Goal: Transaction & Acquisition: Book appointment/travel/reservation

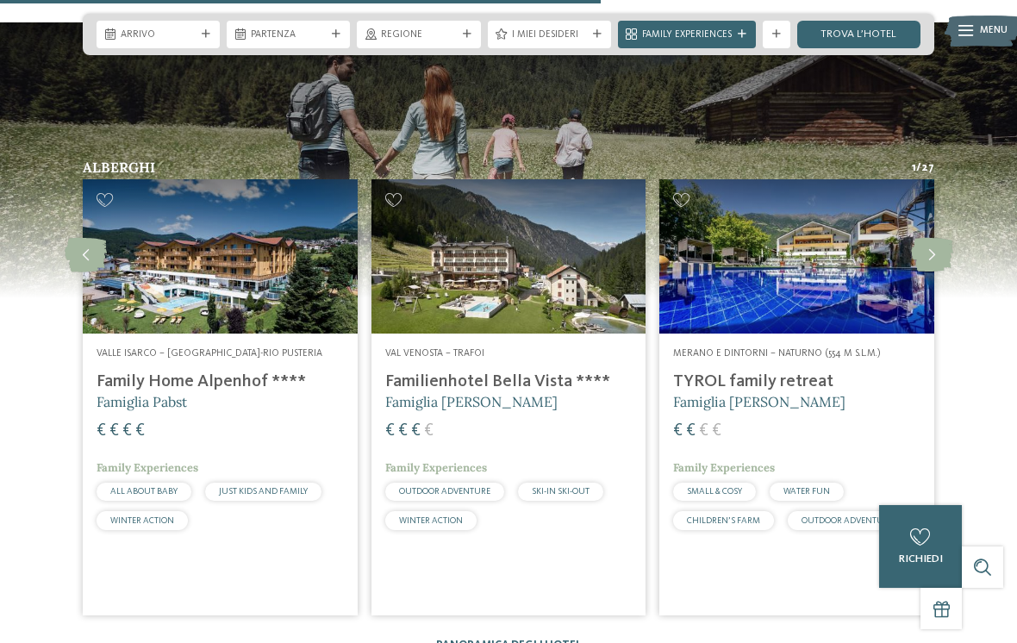
scroll to position [2326, 0]
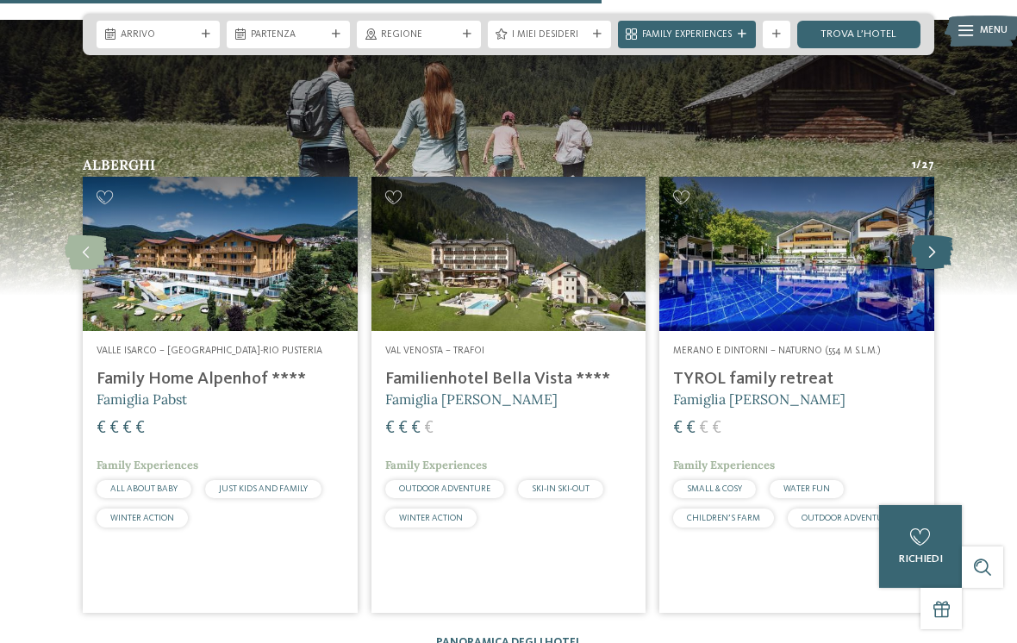
click at [927, 238] on icon at bounding box center [932, 252] width 42 height 34
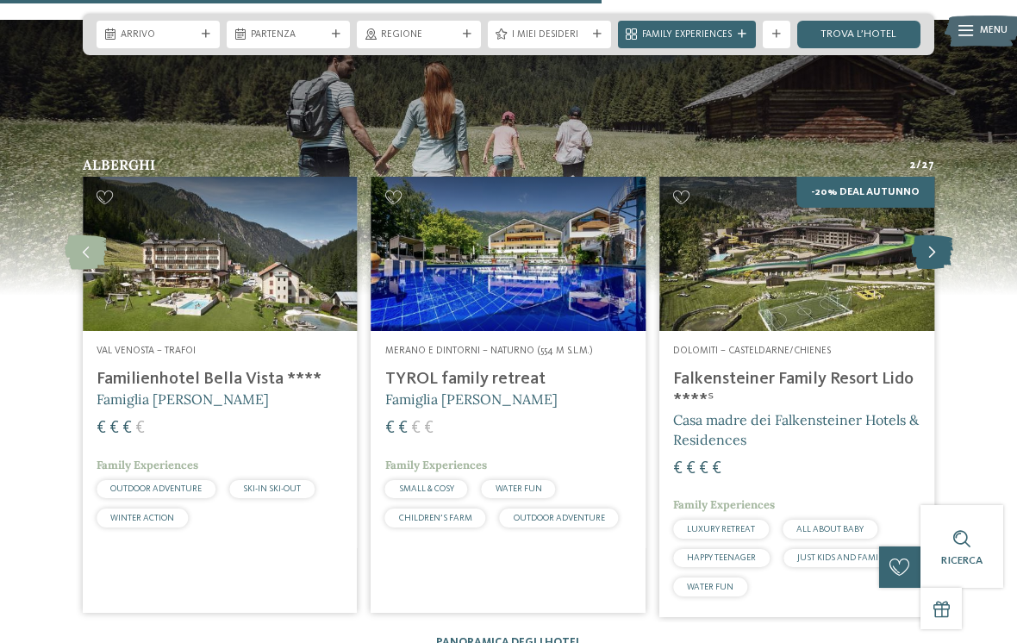
click at [928, 235] on icon at bounding box center [932, 252] width 42 height 34
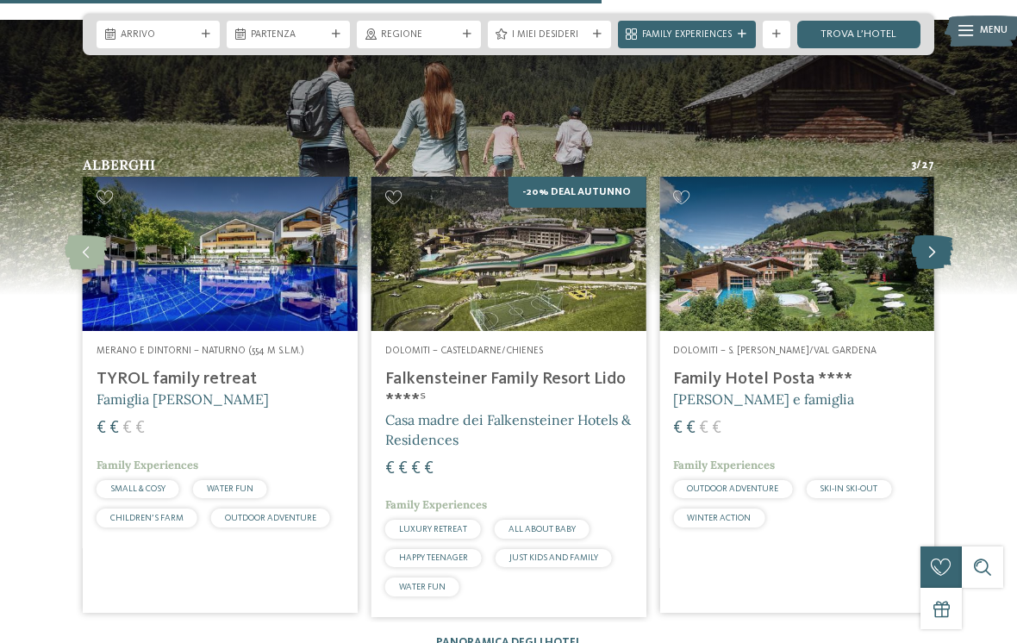
click at [930, 235] on icon at bounding box center [932, 252] width 42 height 34
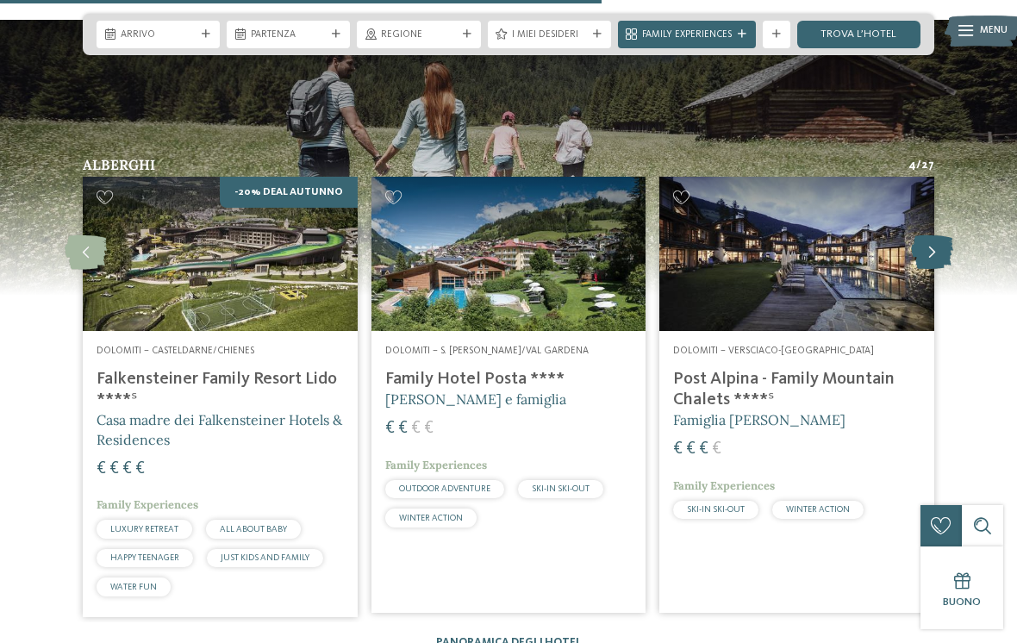
click at [929, 235] on icon at bounding box center [932, 252] width 42 height 34
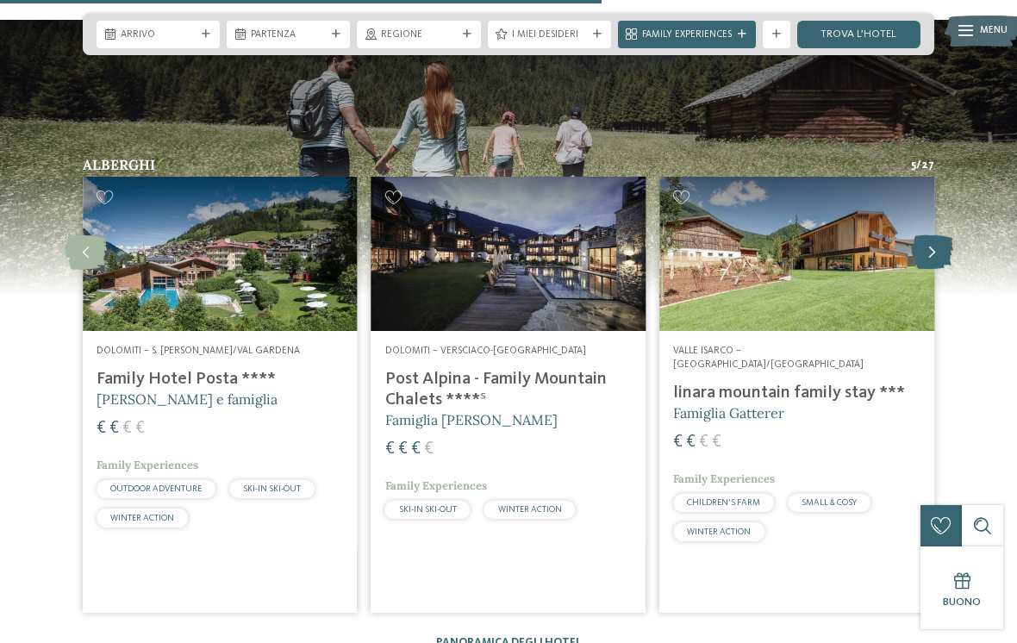
click at [929, 240] on icon at bounding box center [932, 252] width 42 height 34
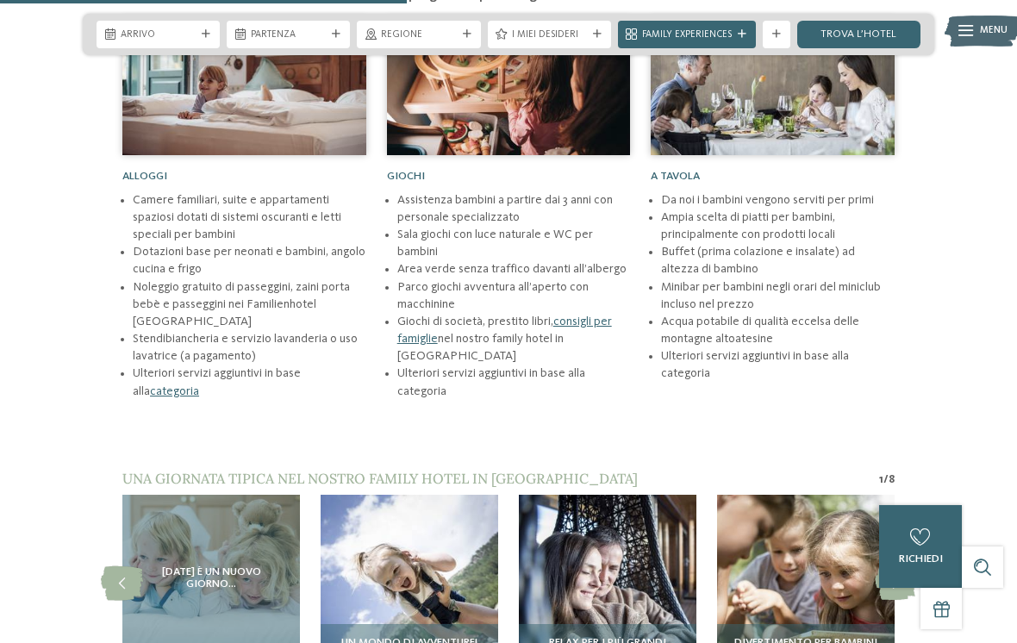
scroll to position [1550, 0]
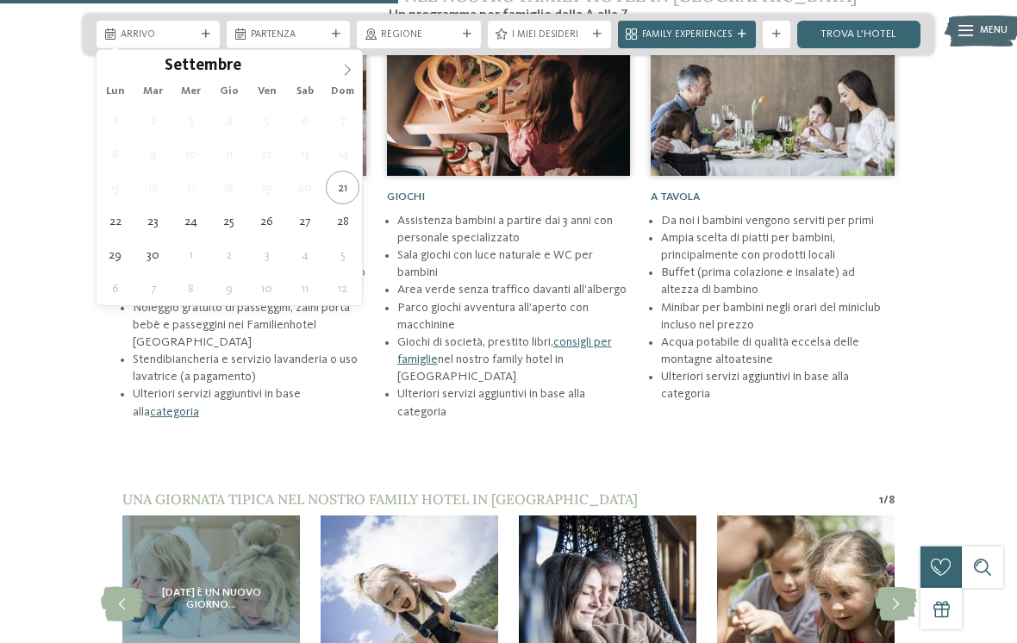
click at [351, 67] on icon at bounding box center [347, 70] width 12 height 12
click at [347, 70] on icon at bounding box center [347, 70] width 12 height 12
click at [345, 74] on icon at bounding box center [347, 70] width 12 height 12
type div "03.01.2026"
type input "****"
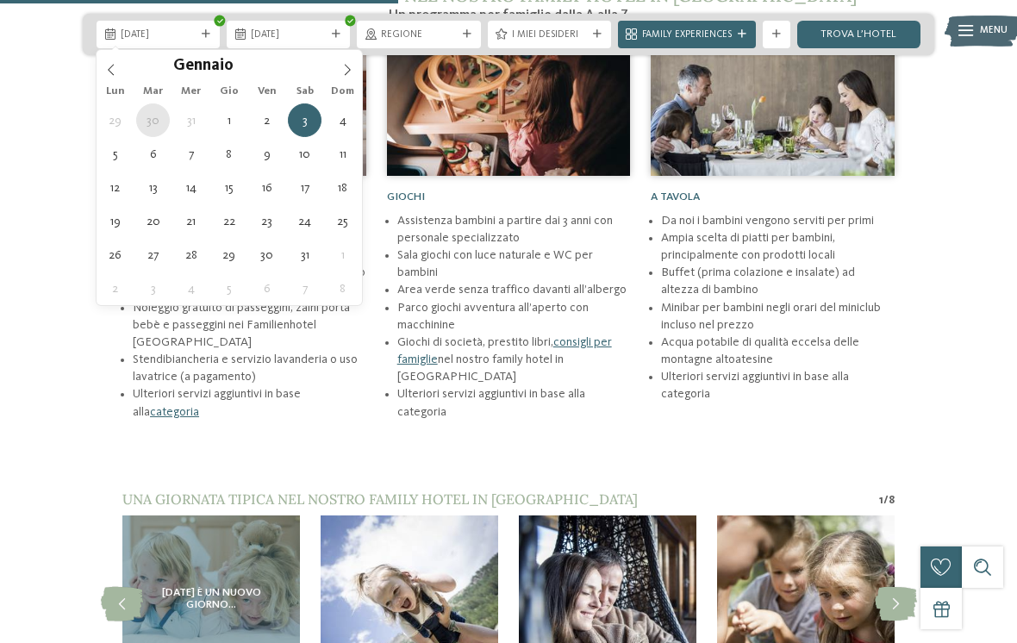
type div "30.12.2025"
type input "****"
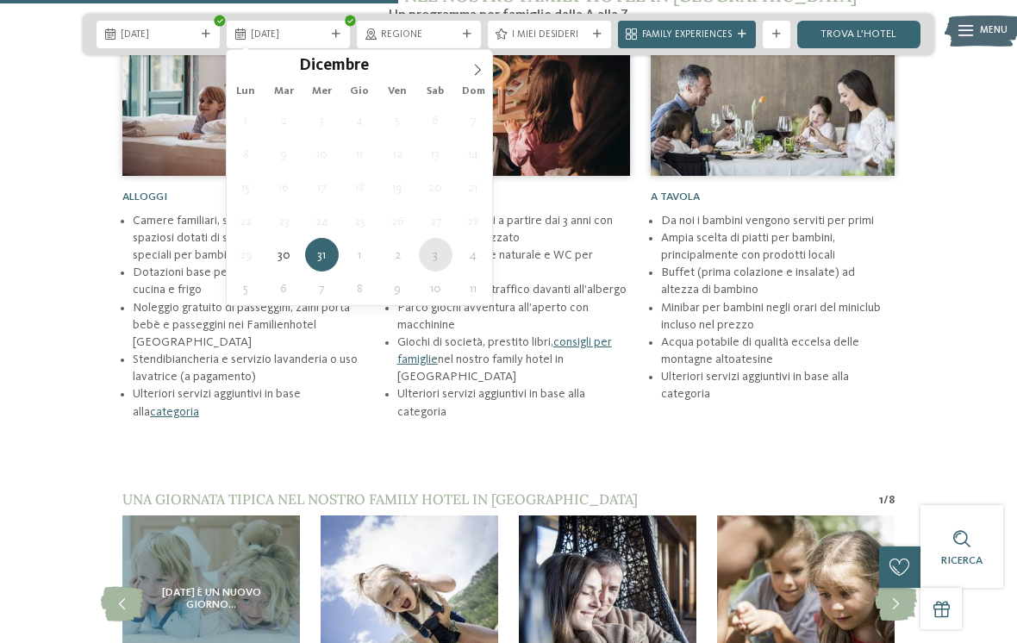
type div "03.01.2026"
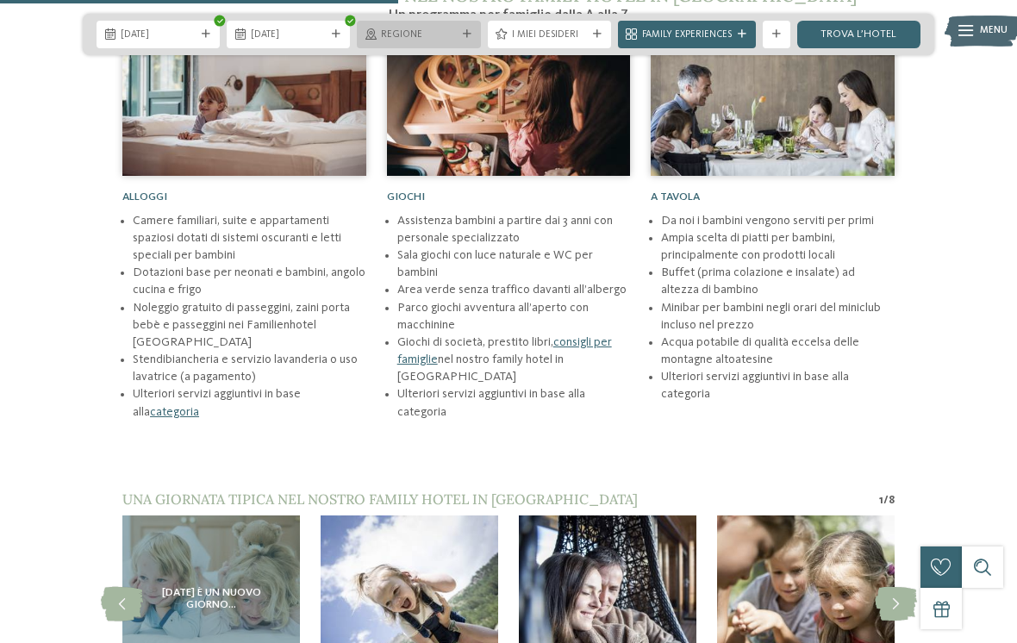
click at [478, 23] on div "Regione" at bounding box center [418, 35] width 123 height 28
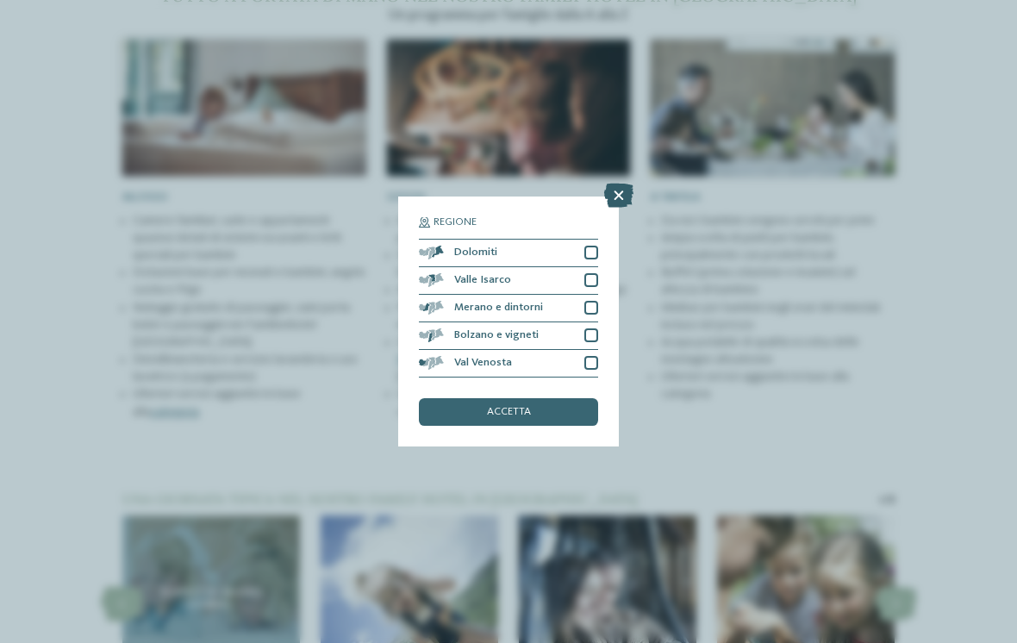
click at [625, 184] on icon at bounding box center [618, 196] width 29 height 24
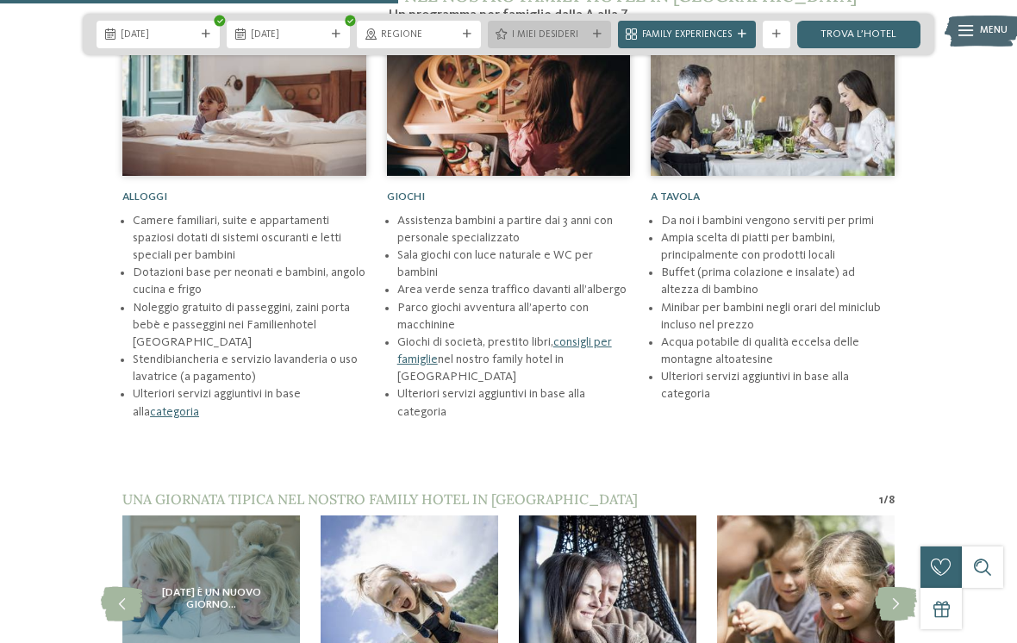
click at [594, 34] on icon at bounding box center [597, 34] width 9 height 9
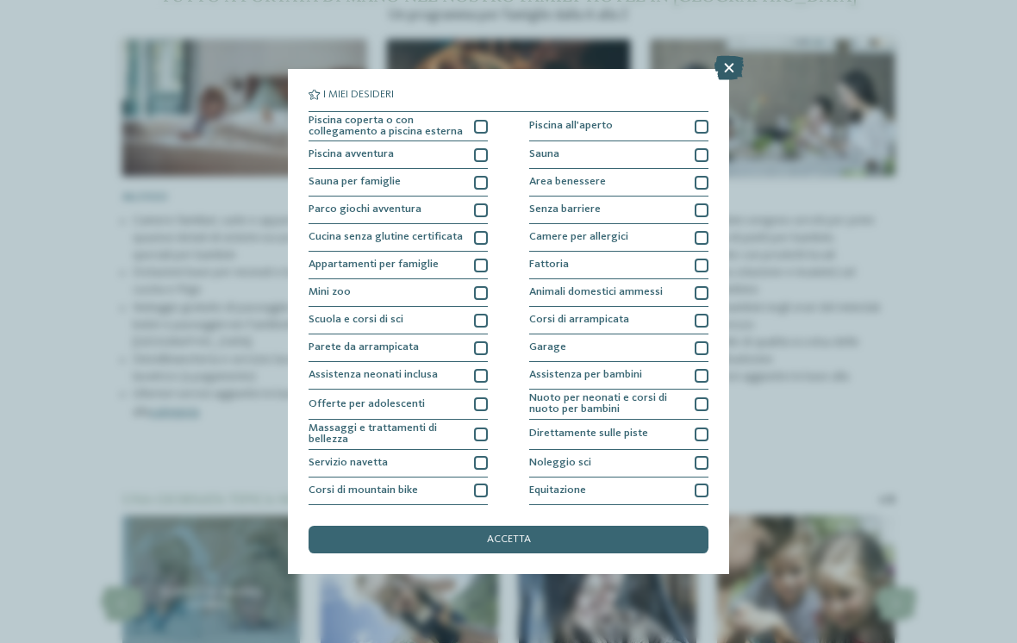
click at [735, 68] on icon at bounding box center [728, 68] width 29 height 24
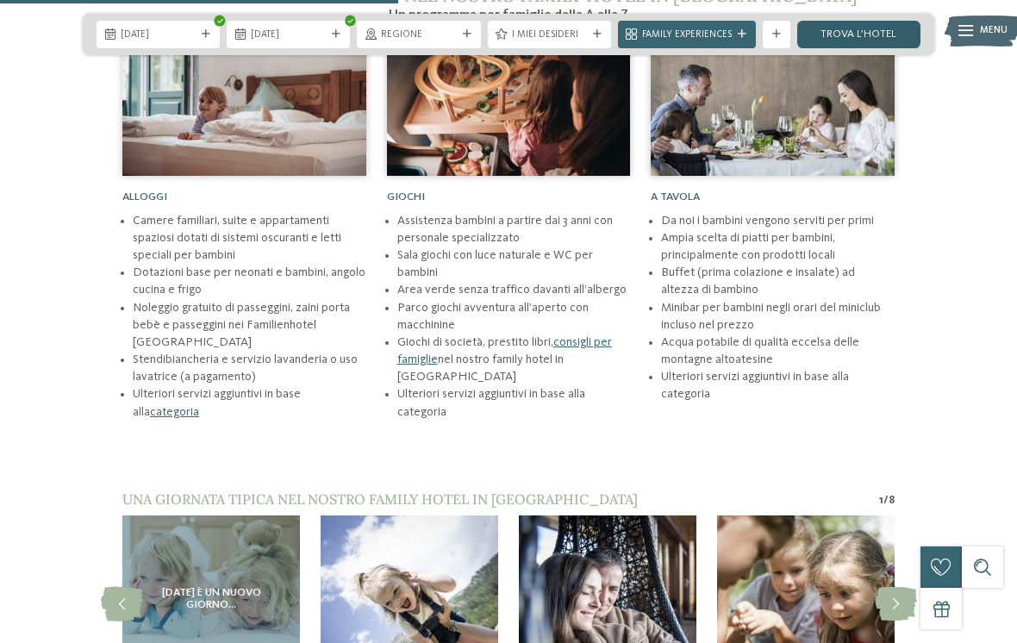
click at [862, 32] on link "trova l’hotel" at bounding box center [858, 35] width 123 height 28
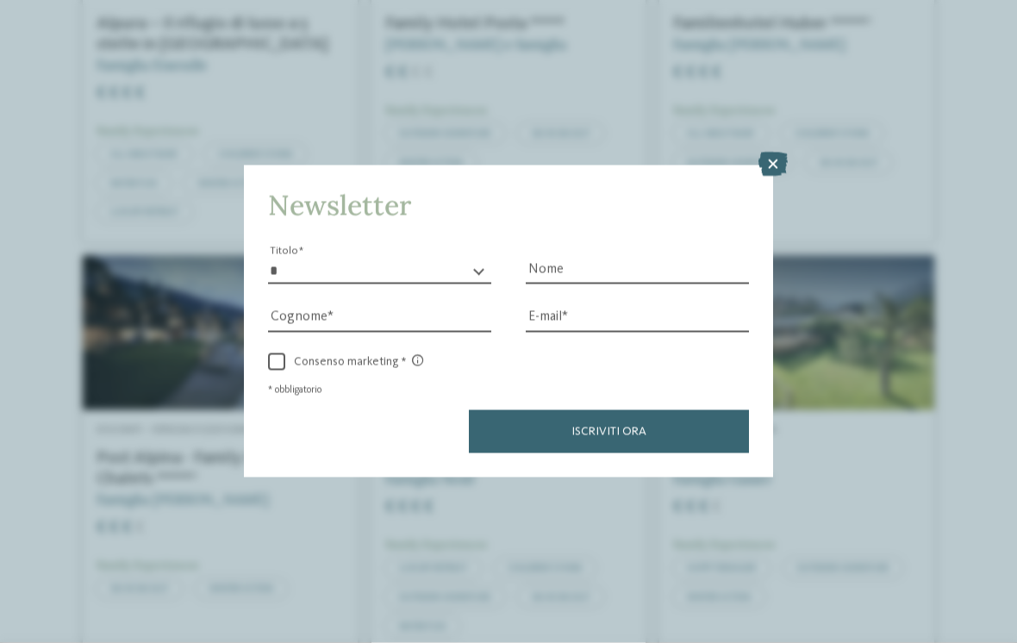
scroll to position [1121, 0]
click at [770, 152] on icon at bounding box center [772, 164] width 29 height 24
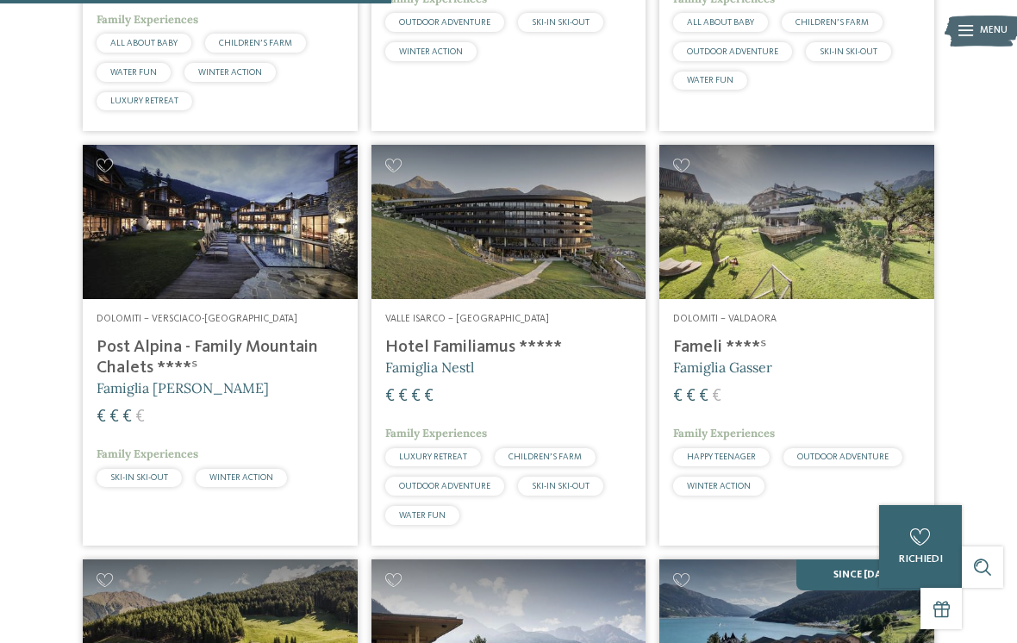
scroll to position [1209, 0]
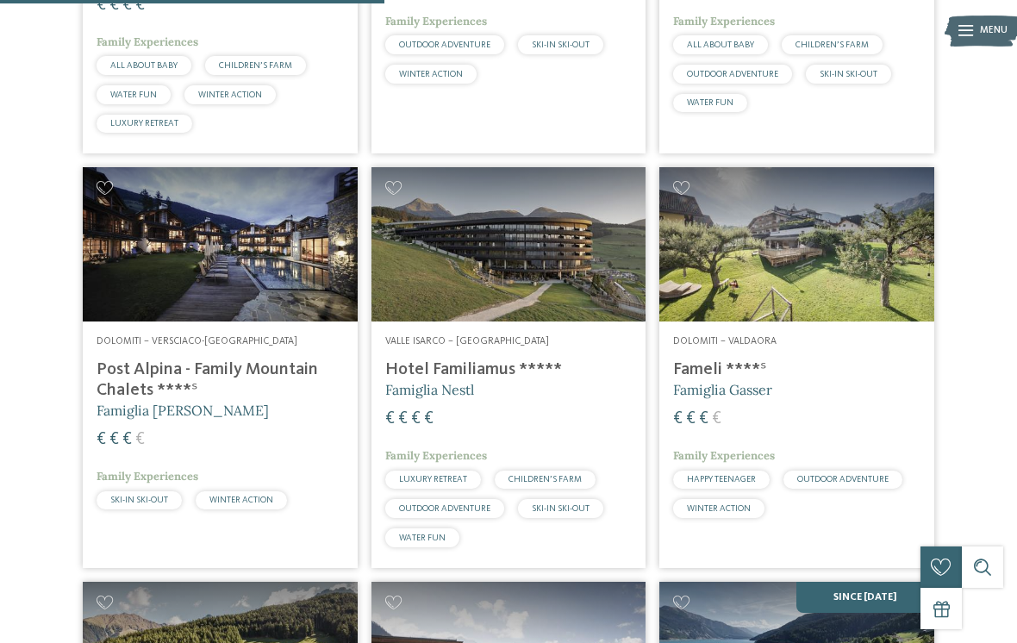
click at [530, 256] on img at bounding box center [508, 244] width 275 height 154
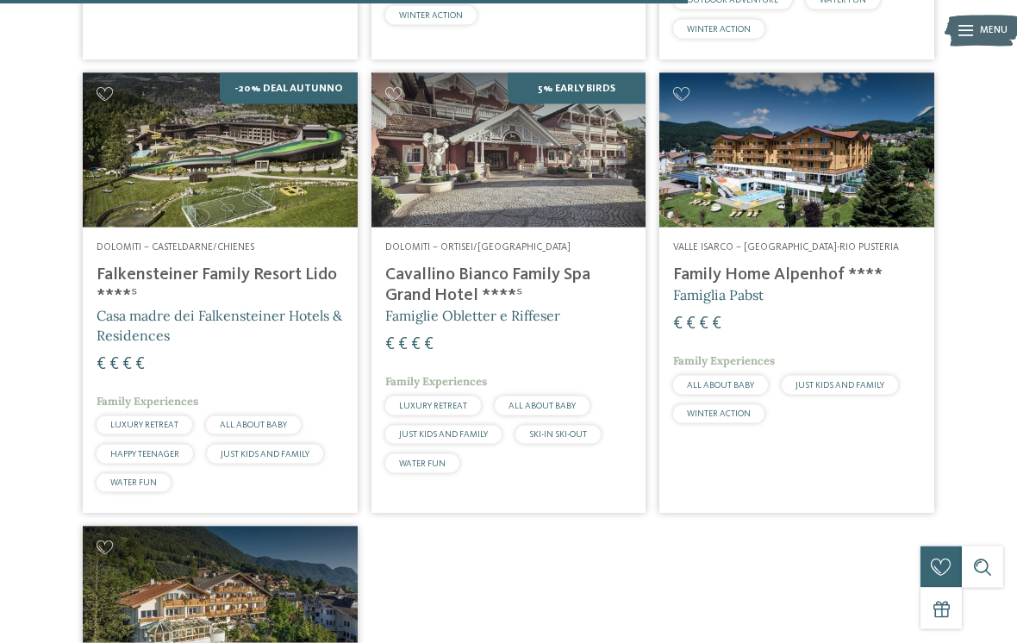
scroll to position [2145, 0]
click at [824, 264] on h4 "Family Home Alpenhof ****" at bounding box center [796, 274] width 247 height 21
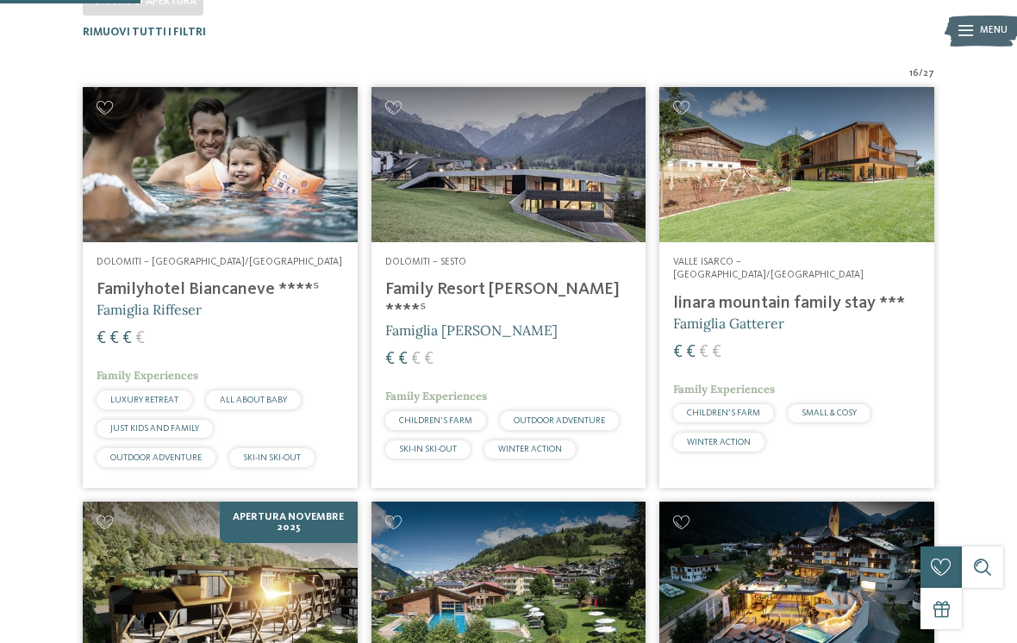
scroll to position [441, 0]
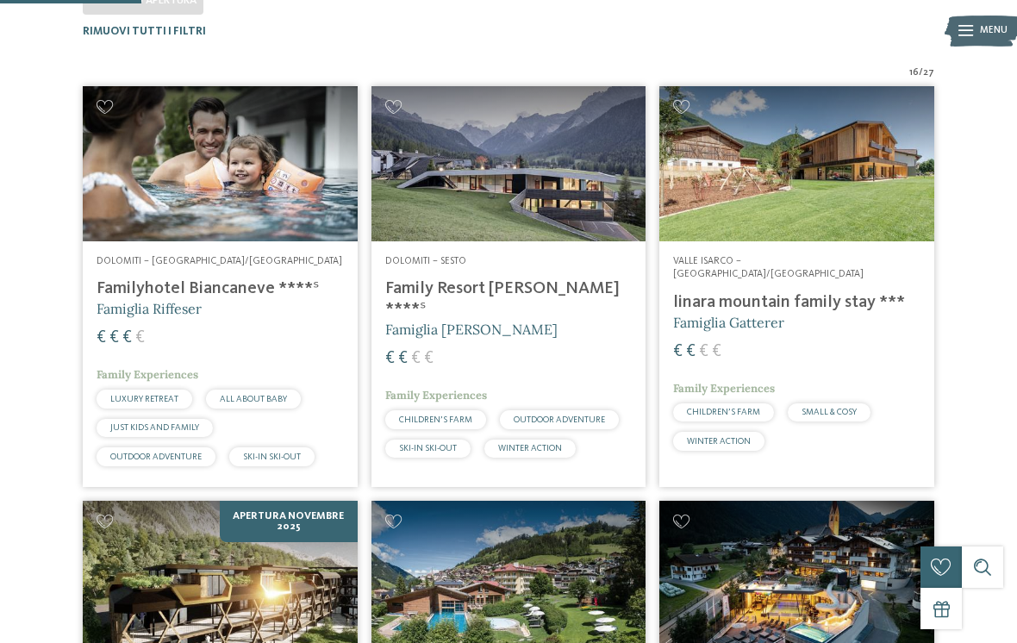
click at [584, 200] on img at bounding box center [508, 163] width 275 height 154
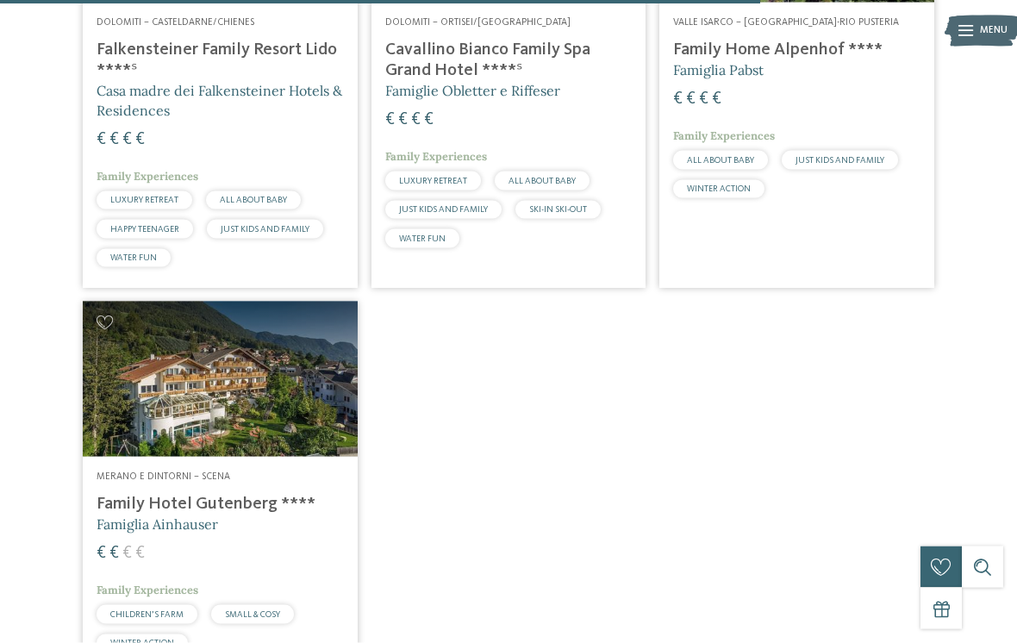
scroll to position [2373, 0]
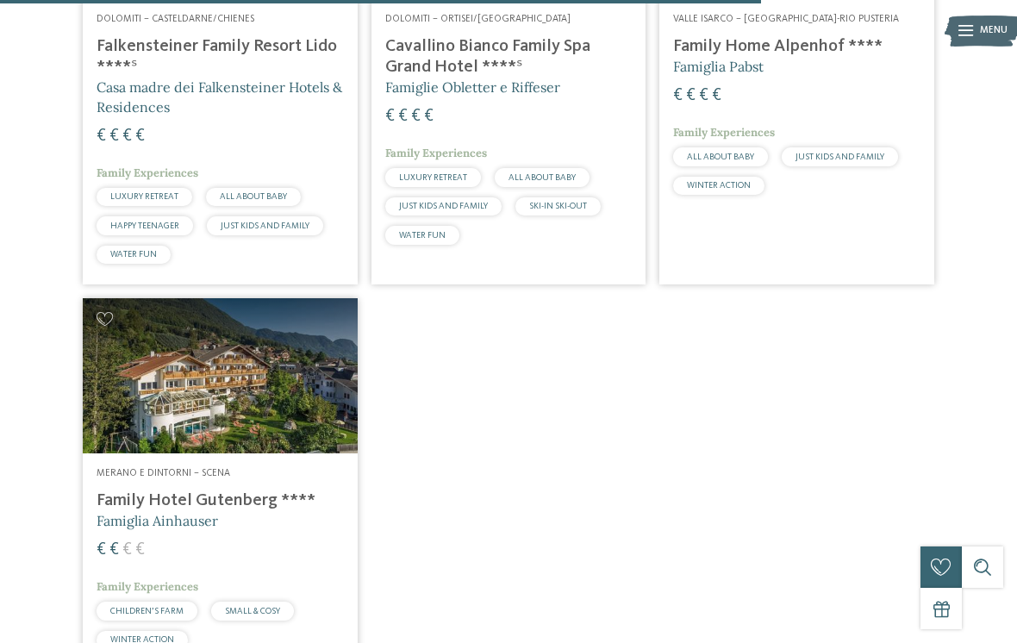
click at [119, 453] on div "Merano e dintorni – Scena Family Hotel Gutenberg **** Famiglia Ainhauser € € € …" at bounding box center [220, 561] width 275 height 217
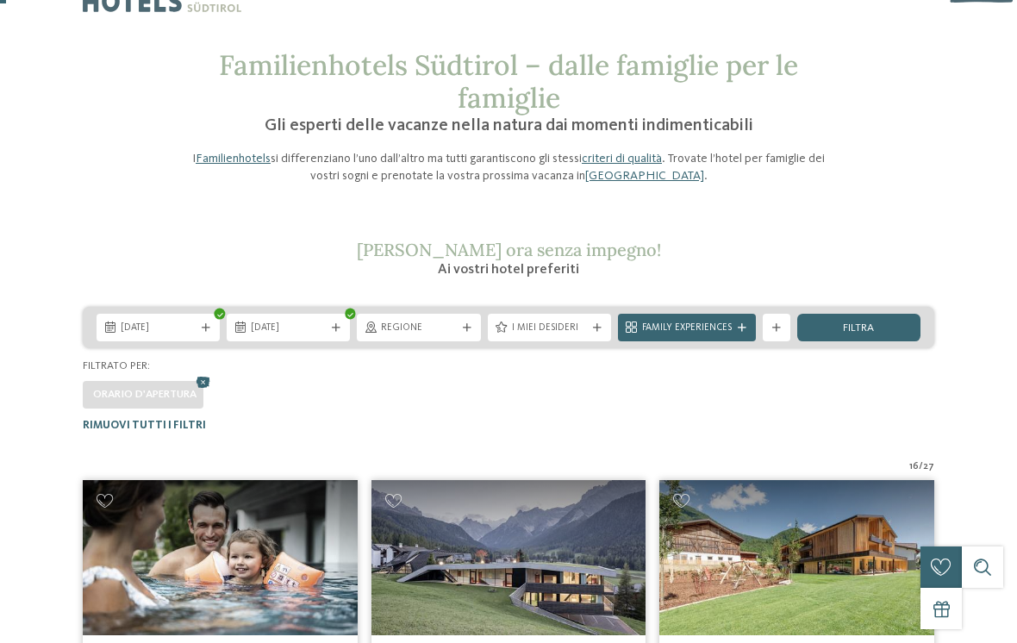
scroll to position [0, 0]
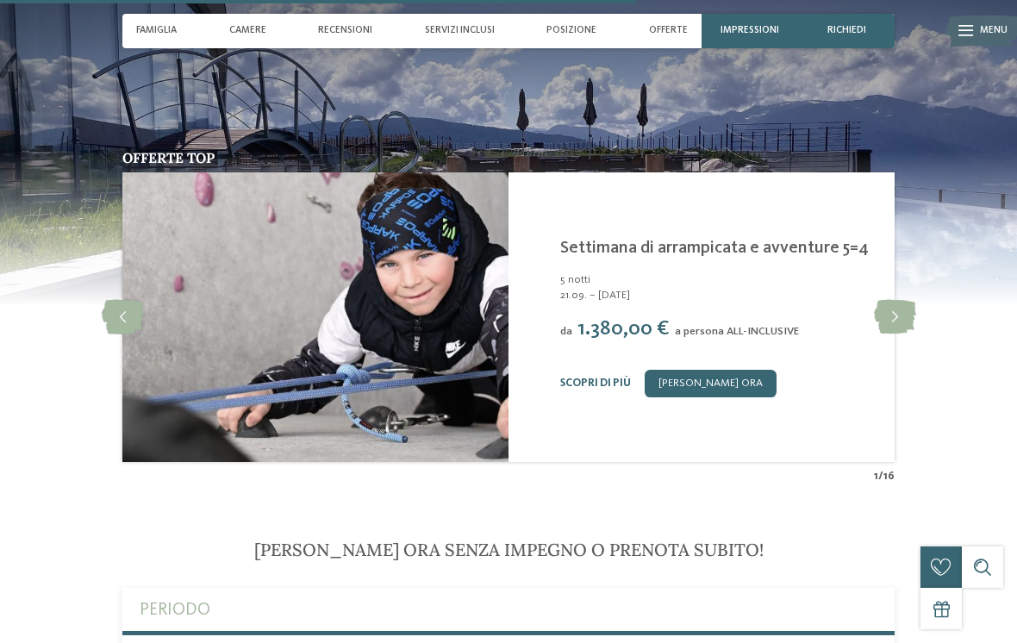
scroll to position [3084, 0]
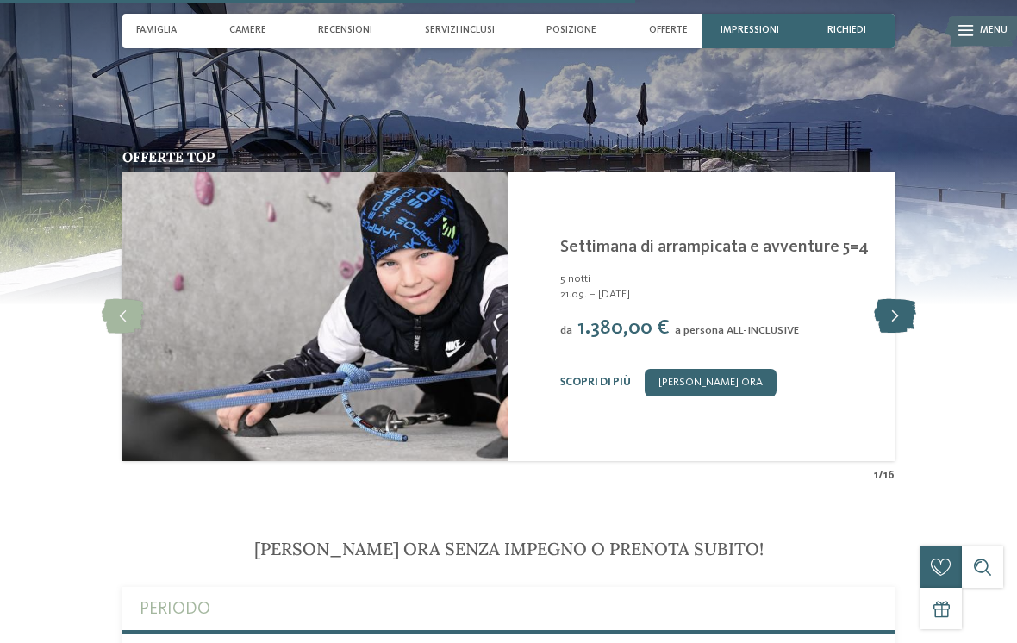
click at [899, 317] on icon at bounding box center [895, 316] width 42 height 34
click at [886, 325] on icon at bounding box center [895, 316] width 42 height 34
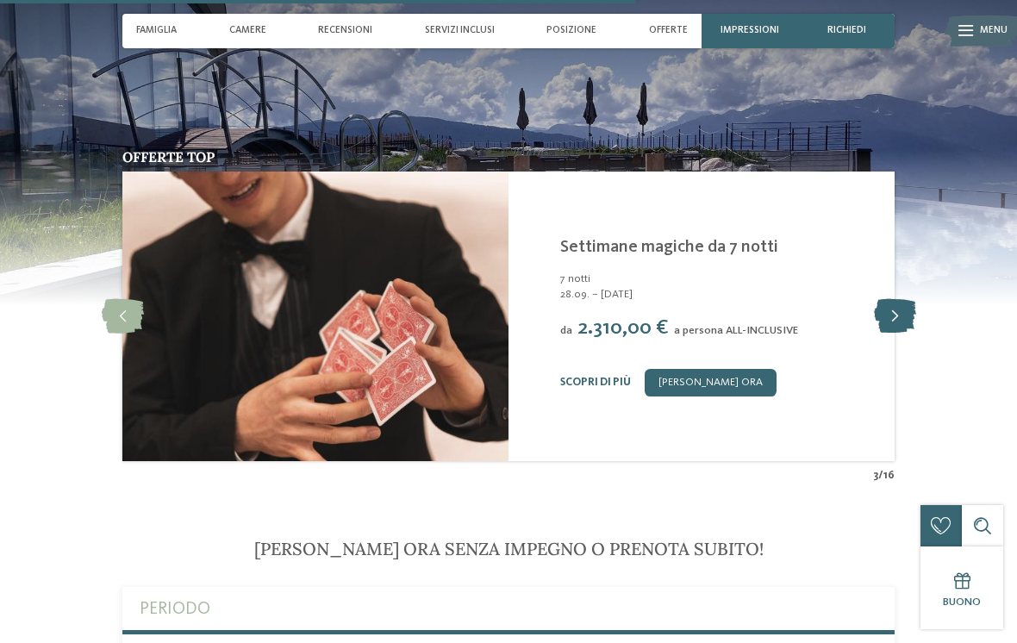
click at [884, 321] on icon at bounding box center [895, 316] width 42 height 34
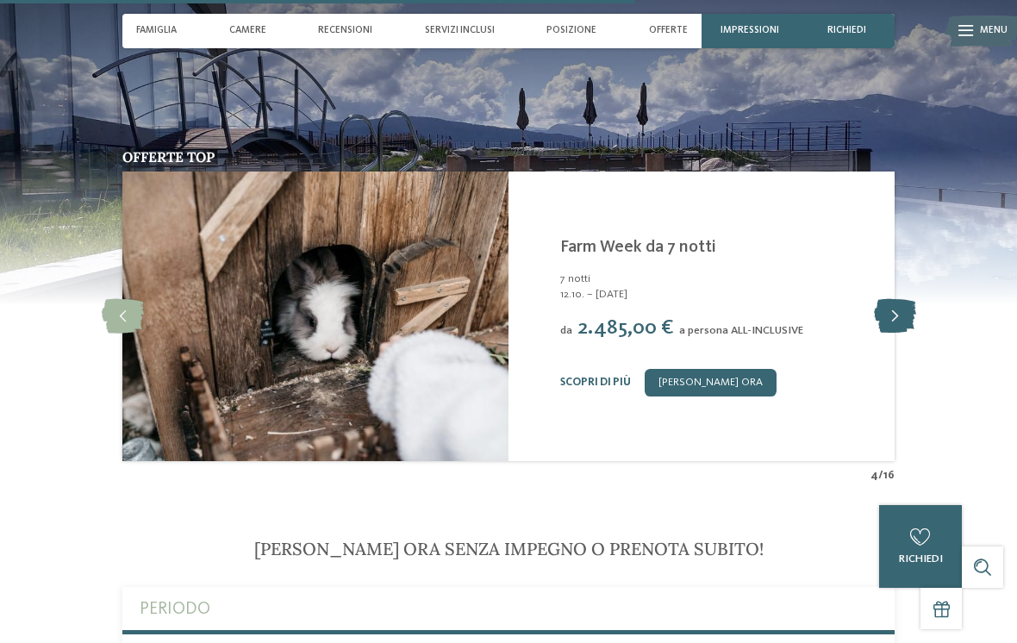
click at [885, 316] on icon at bounding box center [895, 316] width 42 height 34
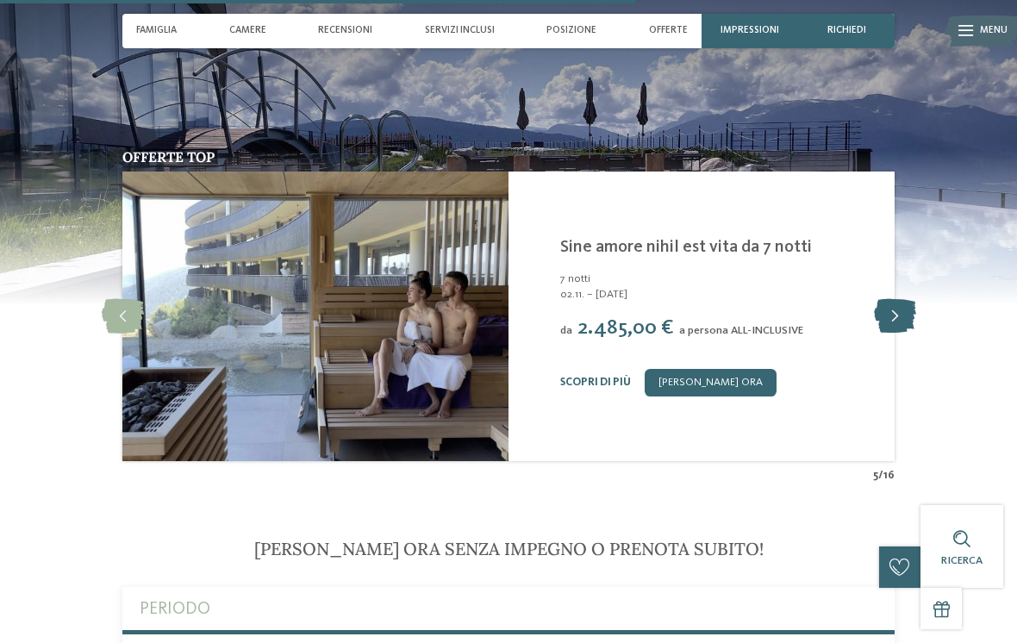
click at [882, 308] on icon at bounding box center [895, 316] width 42 height 34
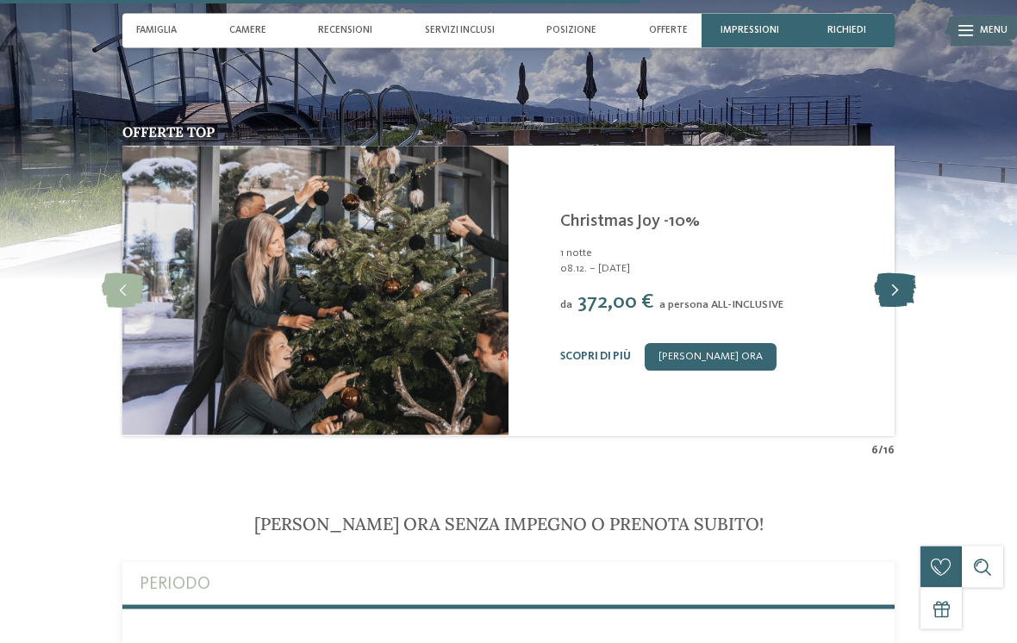
scroll to position [3108, 0]
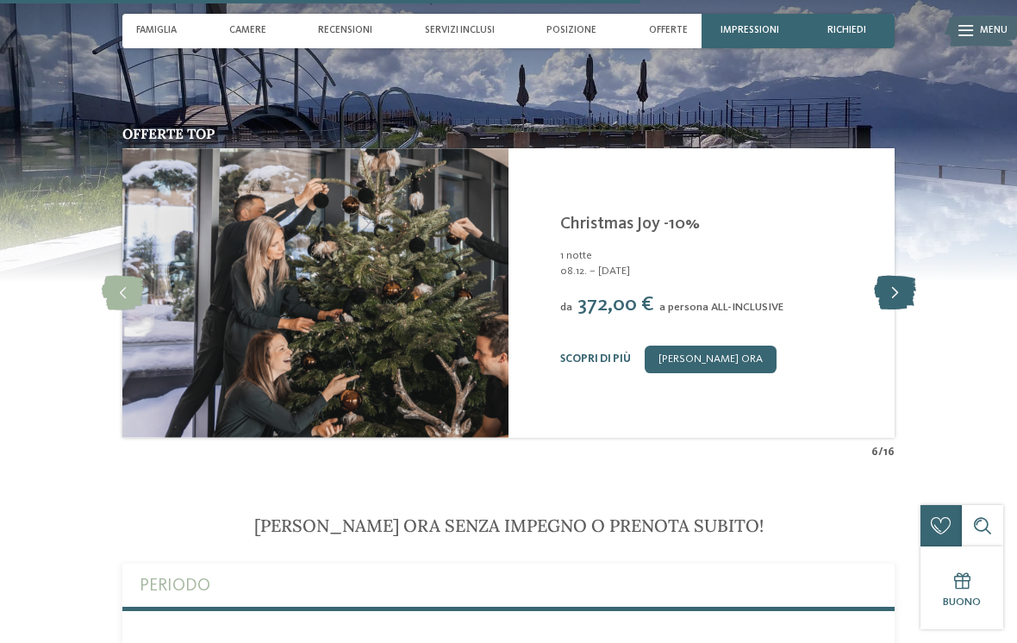
click at [891, 297] on icon at bounding box center [895, 293] width 42 height 34
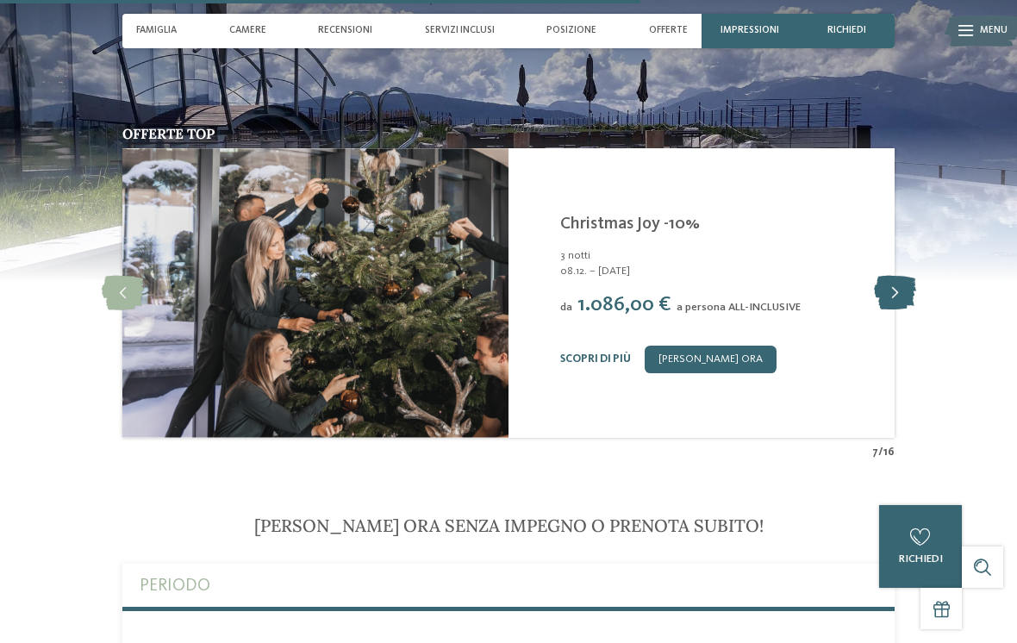
click at [889, 295] on icon at bounding box center [895, 293] width 42 height 34
click at [888, 287] on icon at bounding box center [895, 293] width 42 height 34
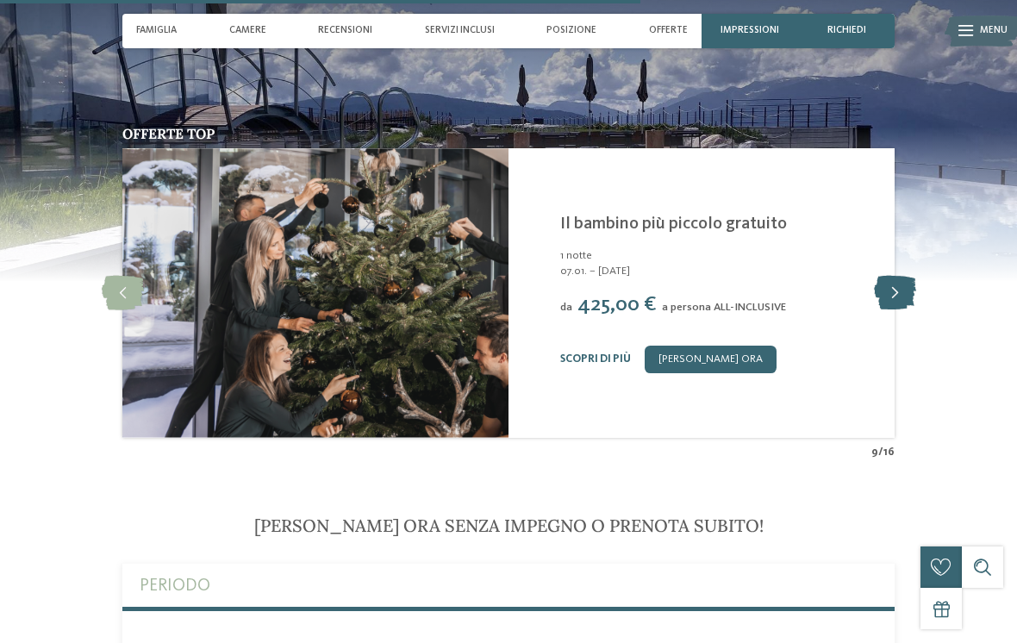
click at [887, 294] on icon at bounding box center [895, 293] width 42 height 34
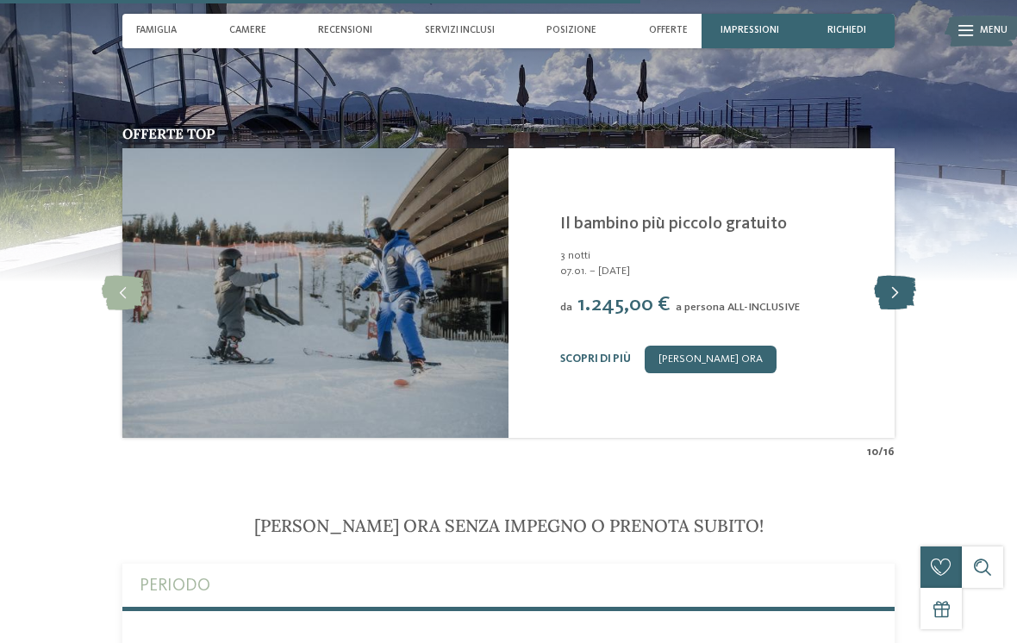
click at [893, 295] on icon at bounding box center [895, 293] width 42 height 34
click at [890, 296] on icon at bounding box center [895, 293] width 42 height 34
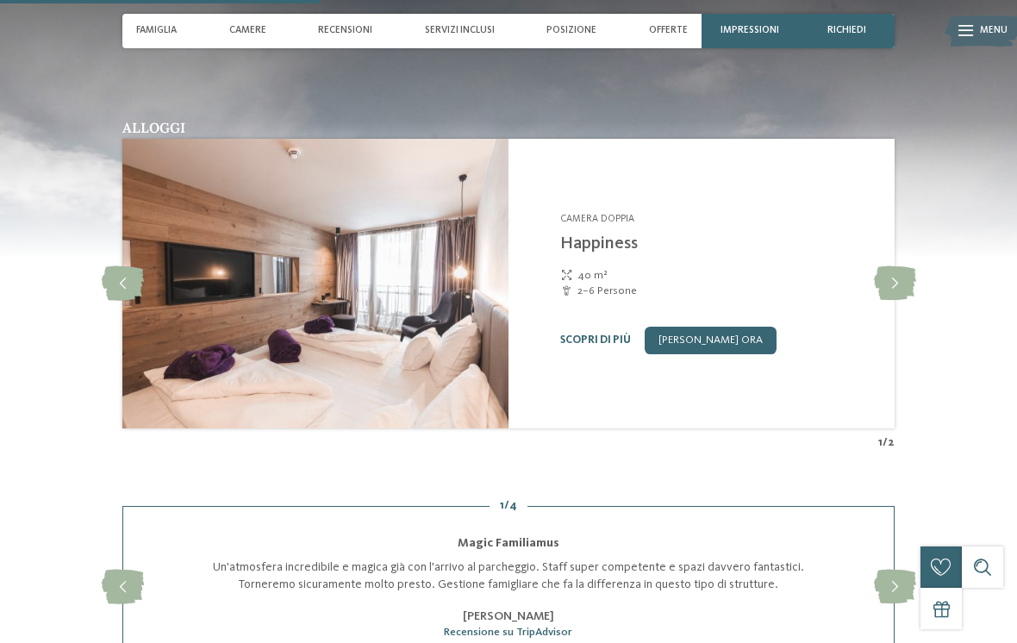
scroll to position [1533, 0]
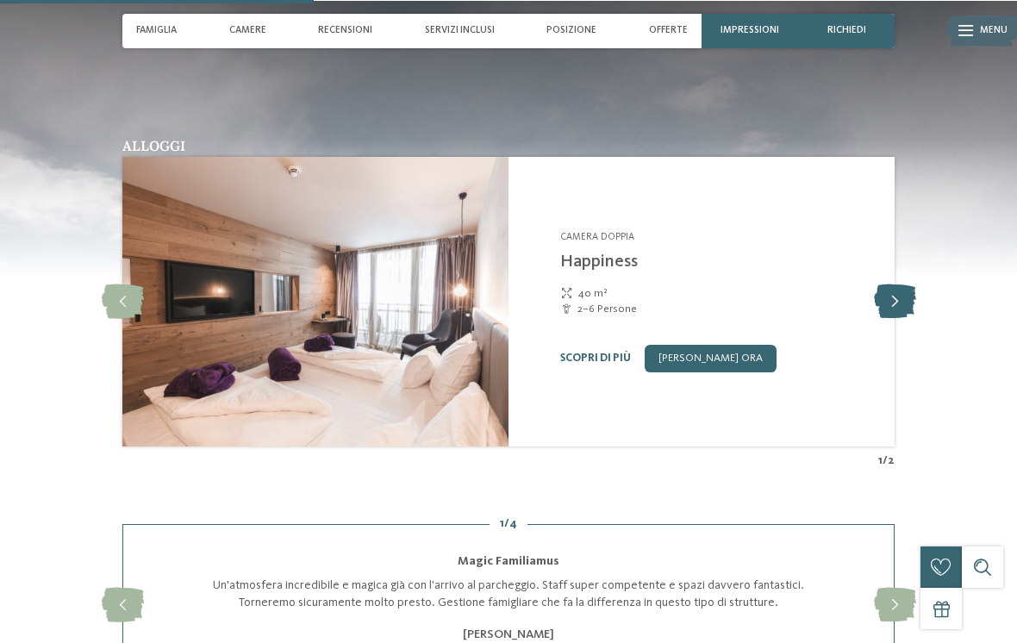
click at [888, 301] on icon at bounding box center [895, 301] width 42 height 34
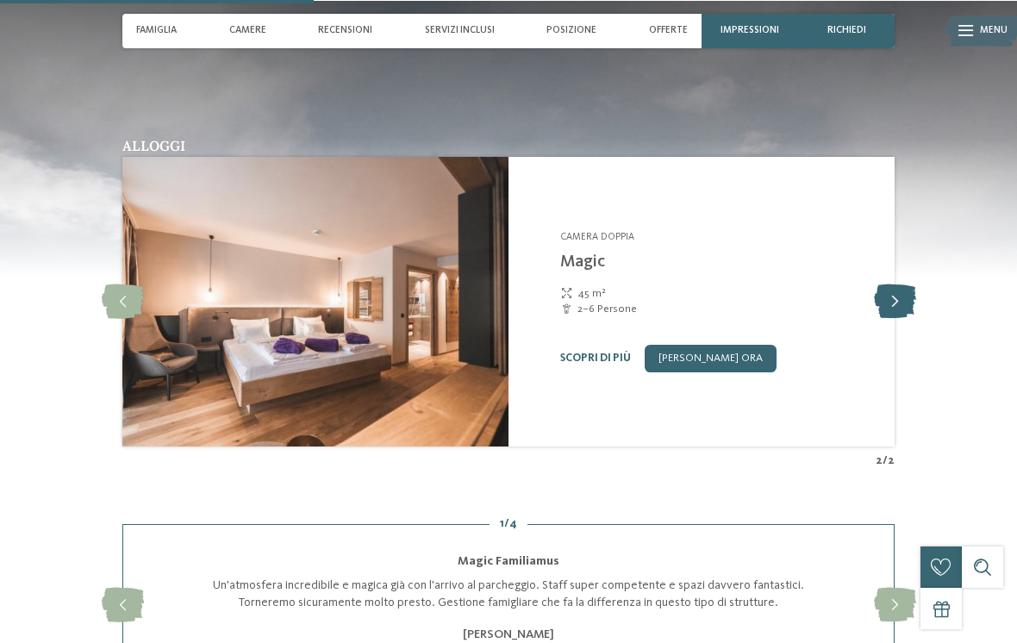
click at [884, 302] on icon at bounding box center [895, 301] width 42 height 34
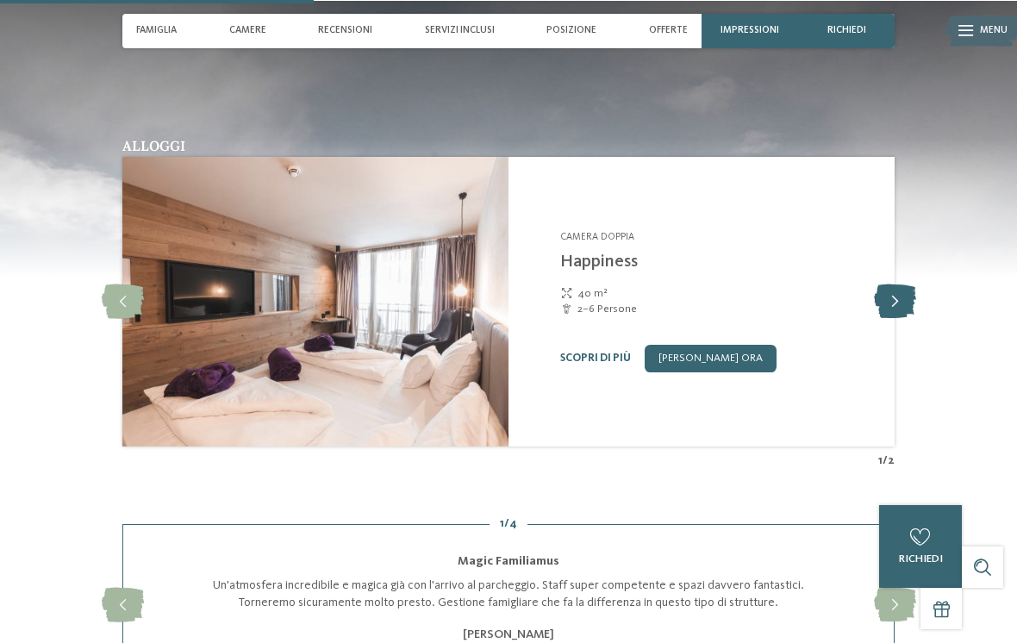
click at [880, 302] on icon at bounding box center [895, 301] width 42 height 34
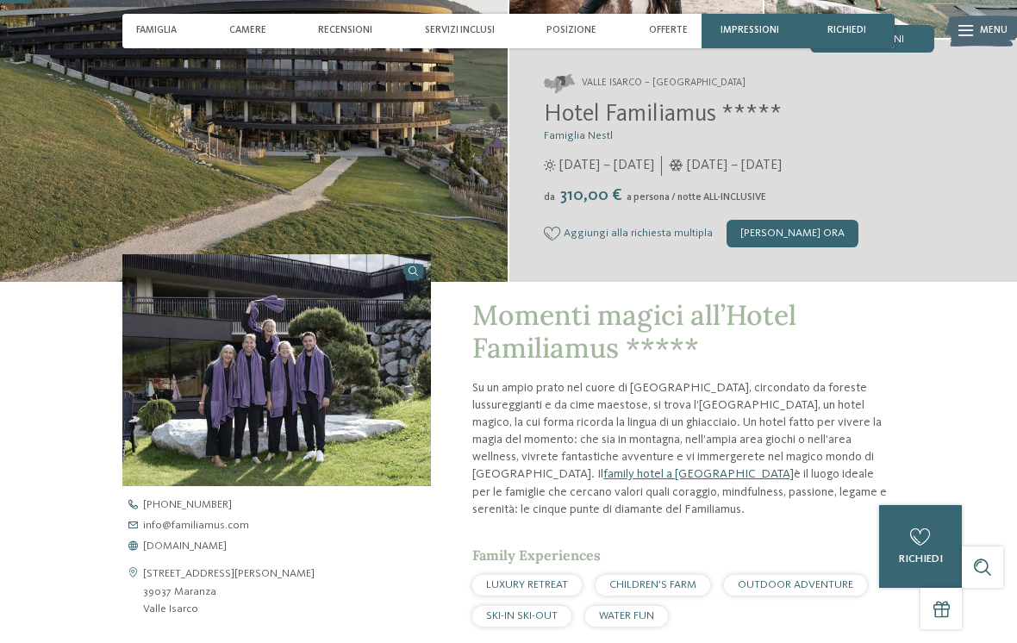
scroll to position [0, 0]
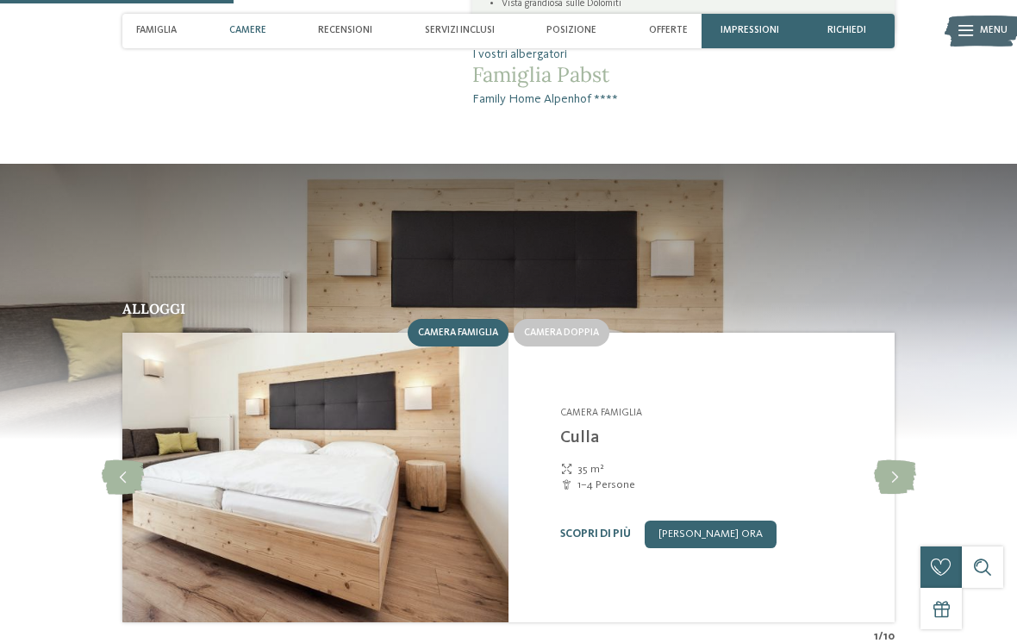
click at [260, 27] on span "Camere" at bounding box center [247, 30] width 37 height 11
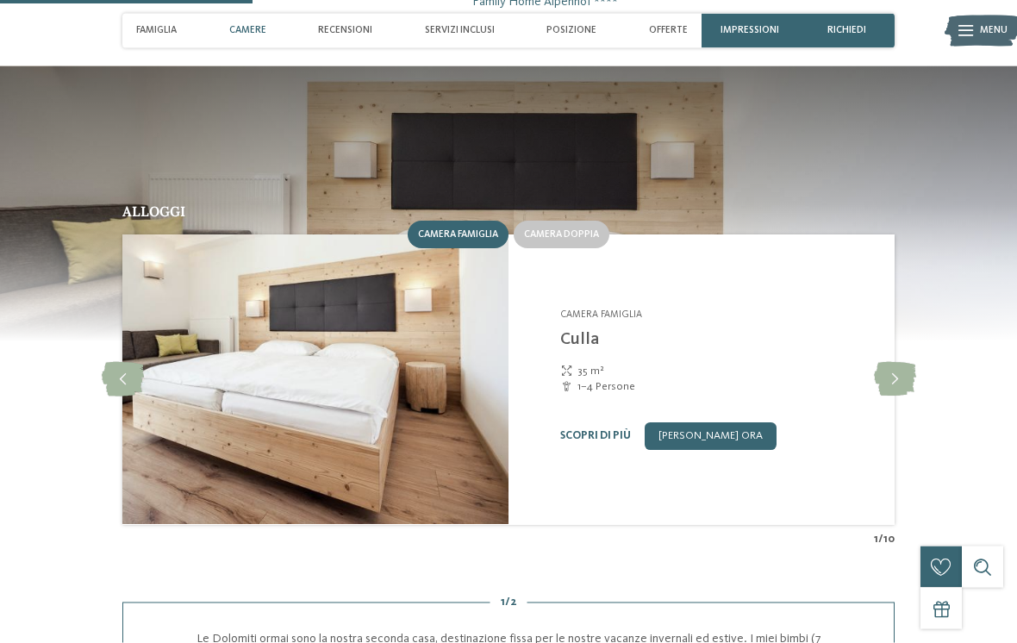
scroll to position [1197, 0]
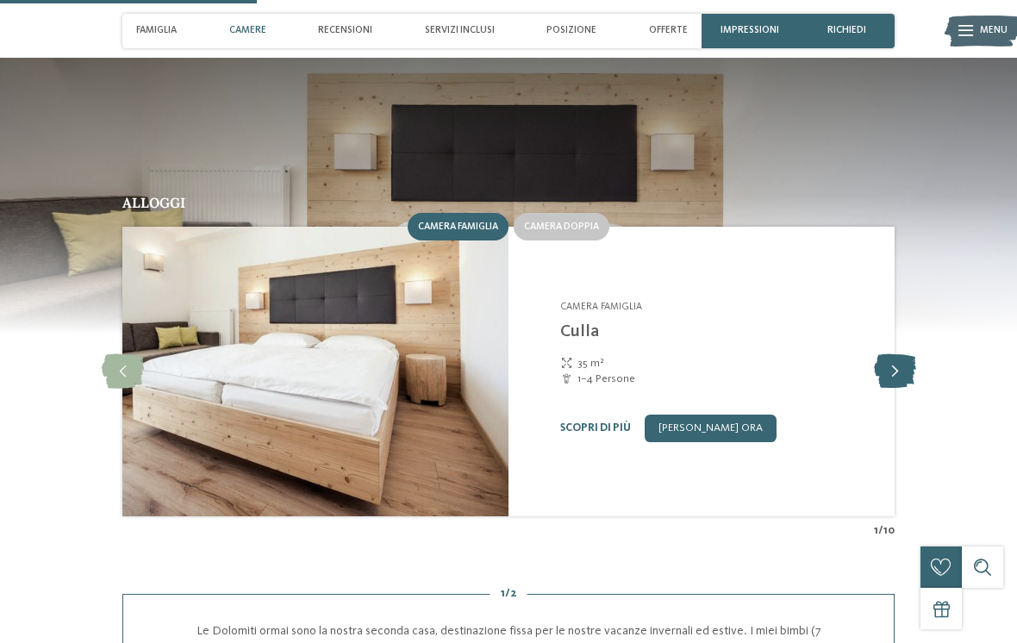
click at [885, 364] on icon at bounding box center [895, 371] width 42 height 34
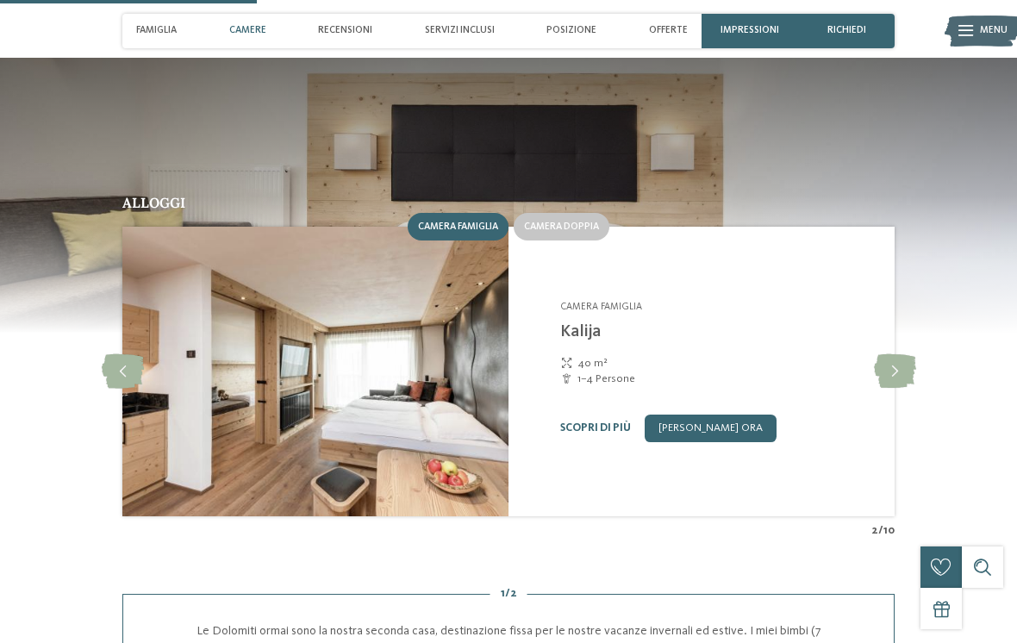
click at [138, 331] on img at bounding box center [315, 371] width 386 height 289
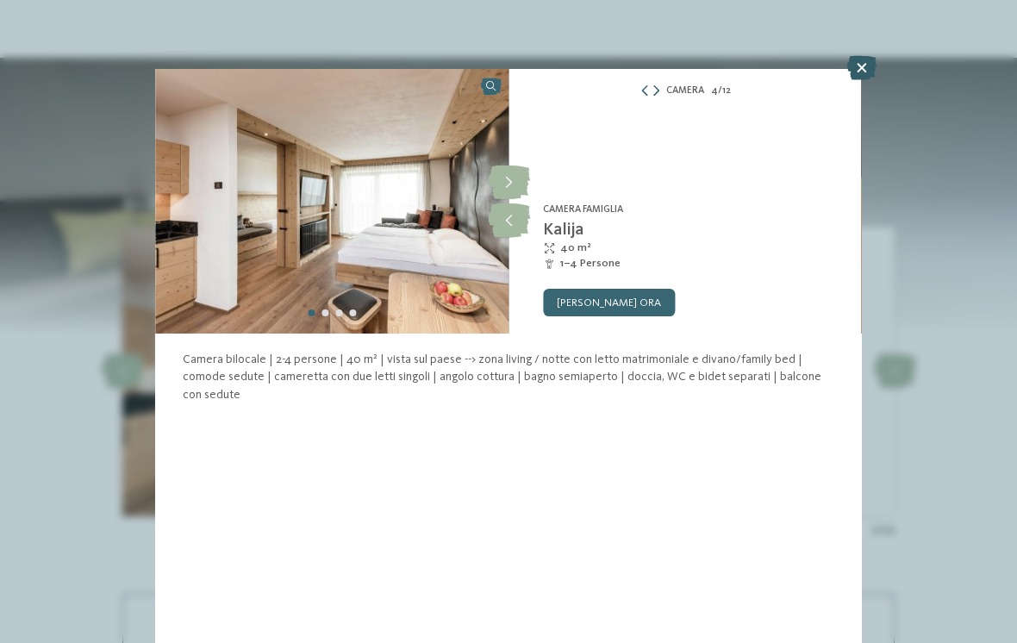
click at [866, 68] on icon at bounding box center [861, 68] width 29 height 24
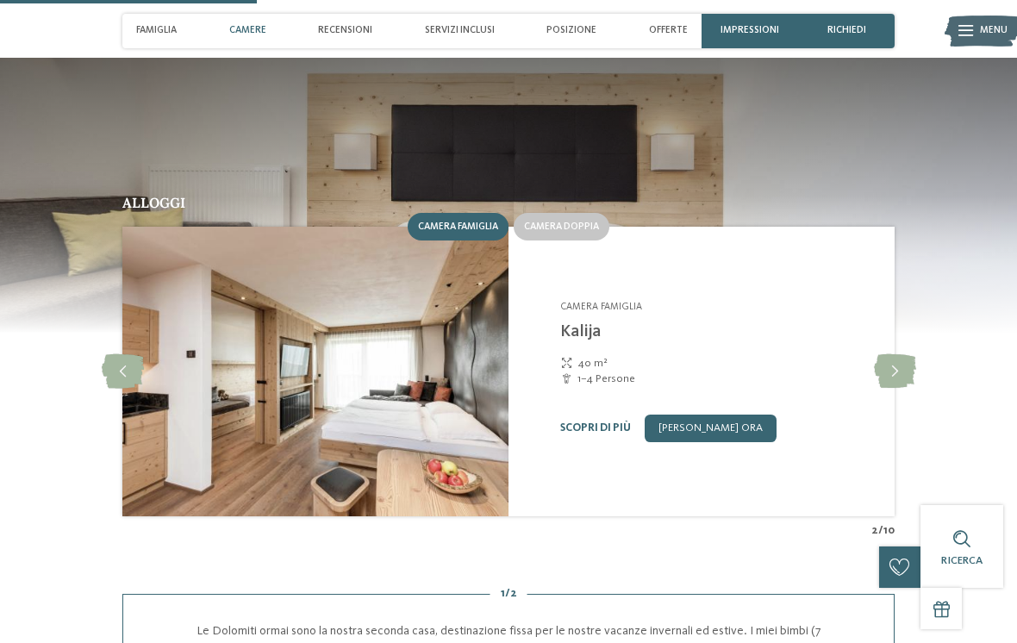
click at [144, 352] on img at bounding box center [315, 371] width 386 height 289
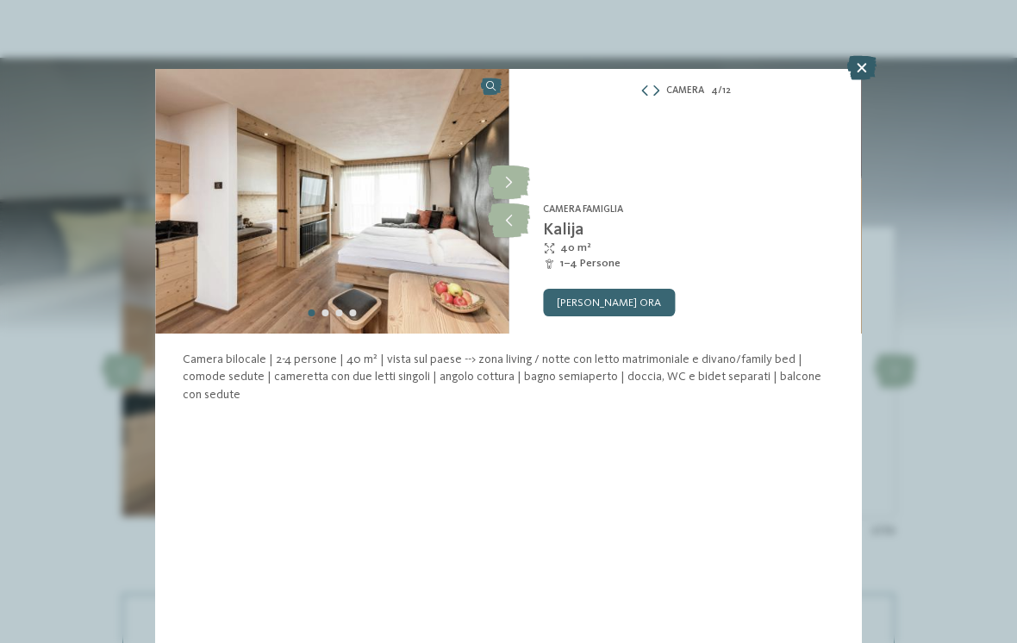
click at [857, 73] on icon at bounding box center [861, 68] width 29 height 24
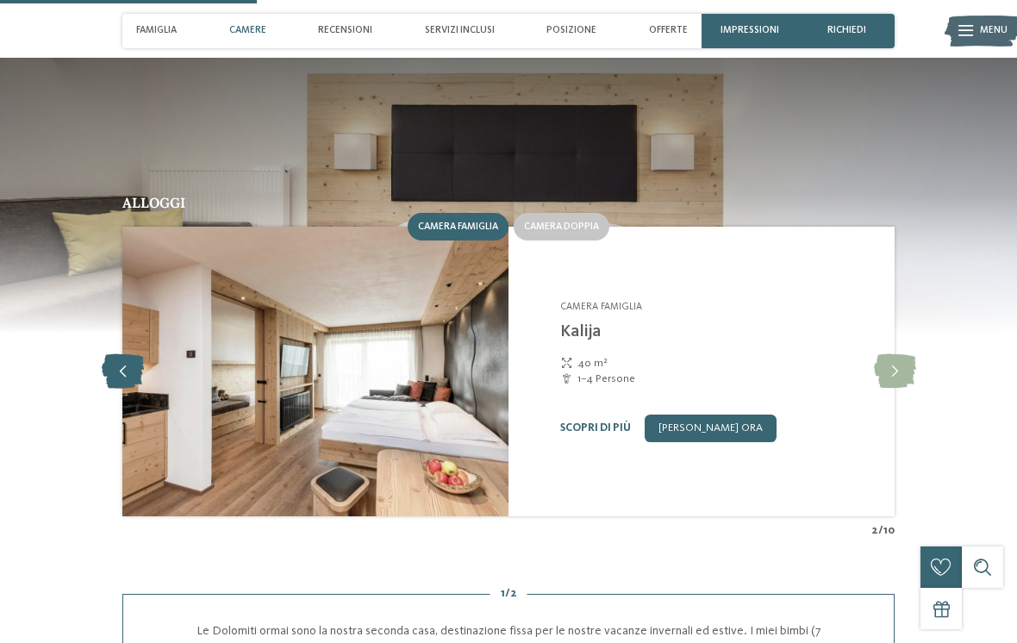
click at [130, 357] on icon at bounding box center [123, 371] width 42 height 34
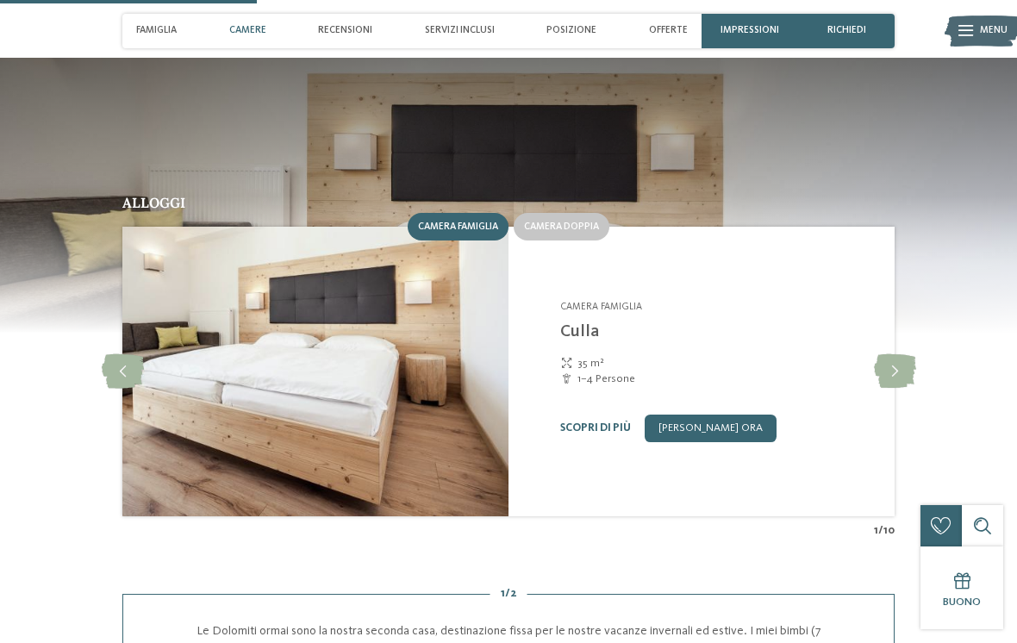
click at [182, 424] on img at bounding box center [315, 371] width 386 height 289
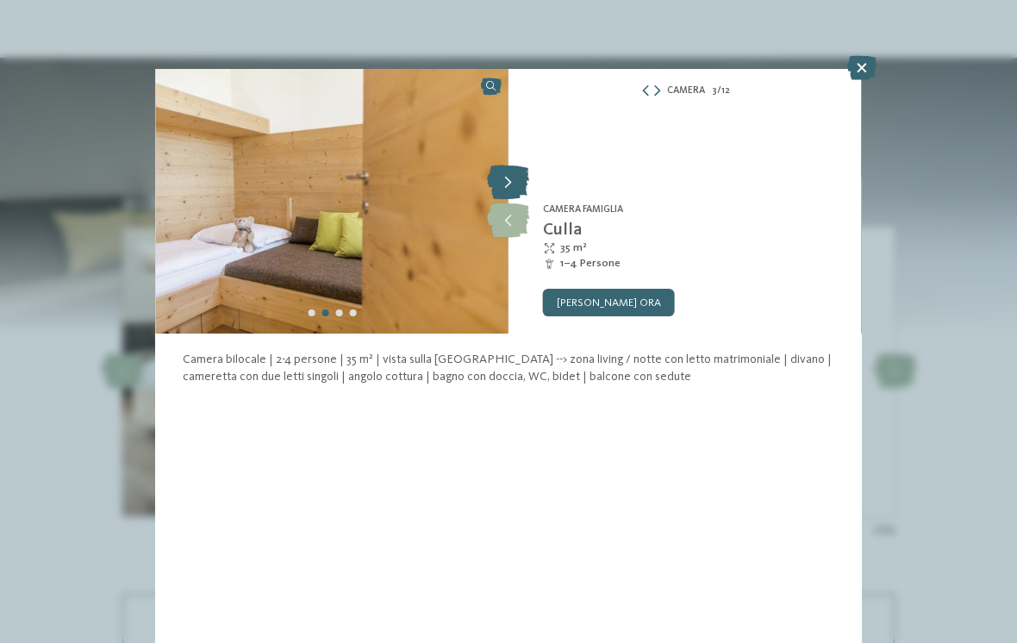
click at [505, 188] on icon at bounding box center [508, 182] width 42 height 34
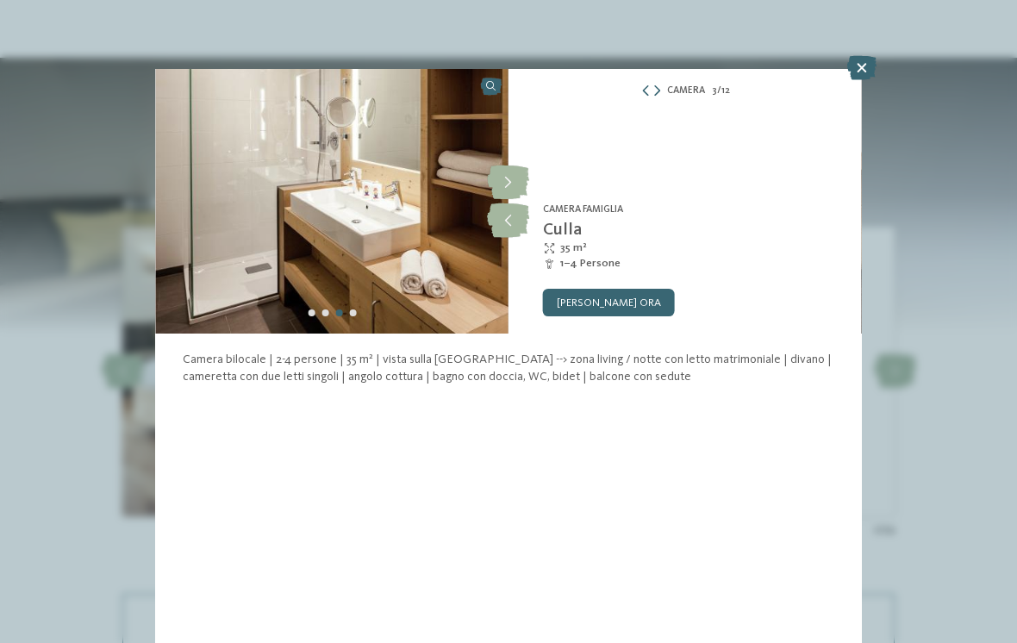
click at [442, 275] on img at bounding box center [331, 201] width 353 height 264
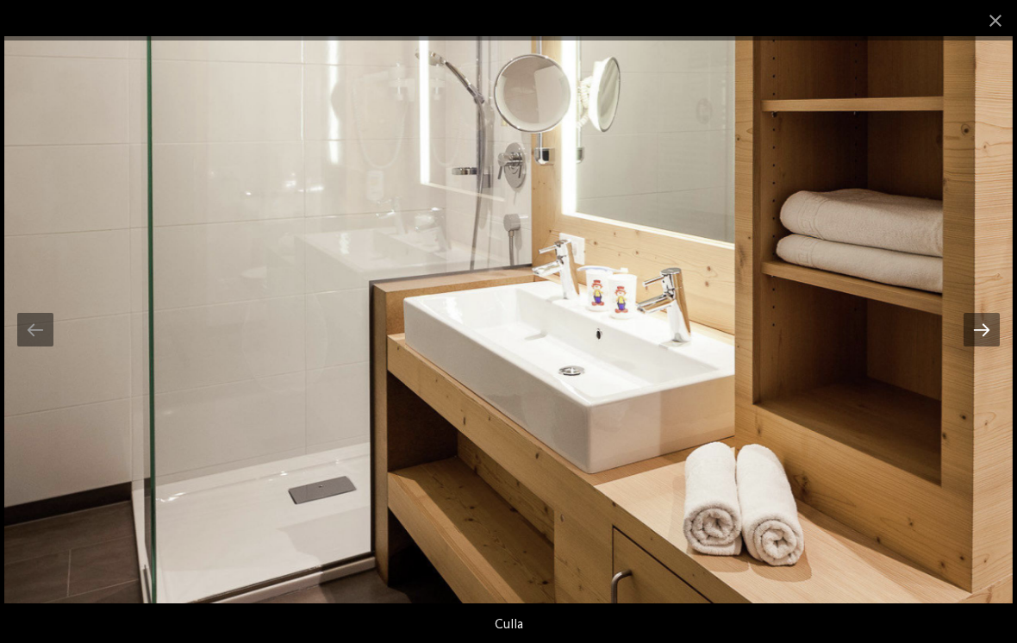
click at [982, 346] on div at bounding box center [981, 330] width 36 height 34
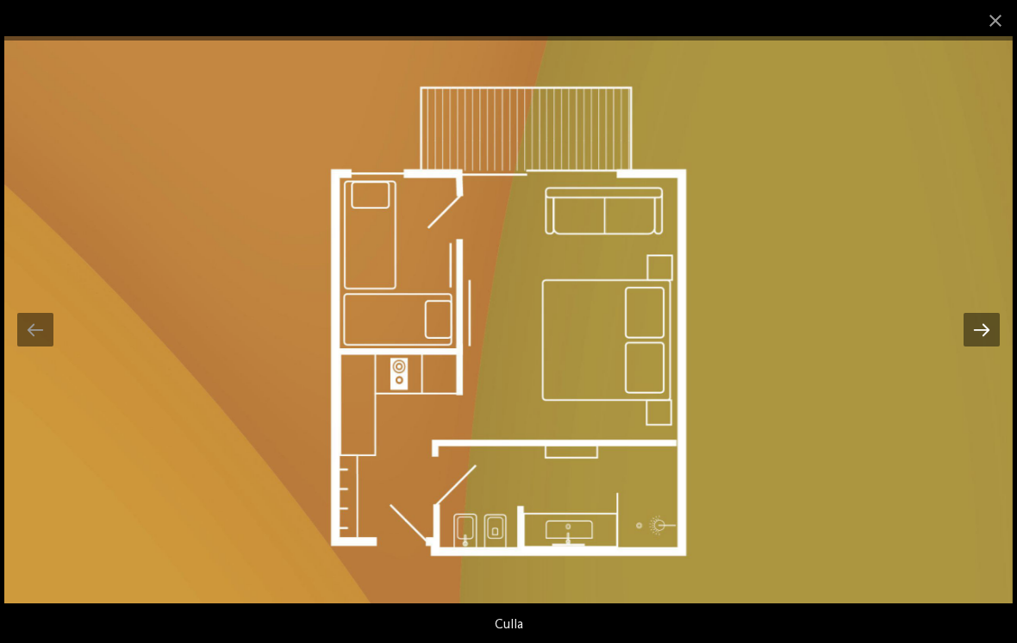
click at [975, 346] on div at bounding box center [981, 330] width 36 height 34
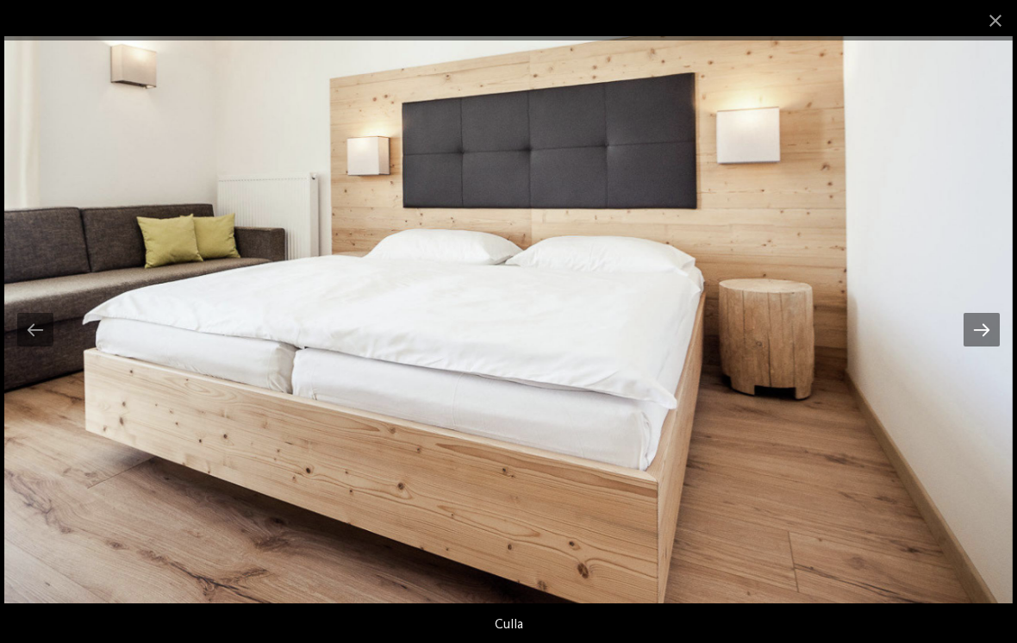
click at [976, 346] on div at bounding box center [981, 330] width 36 height 34
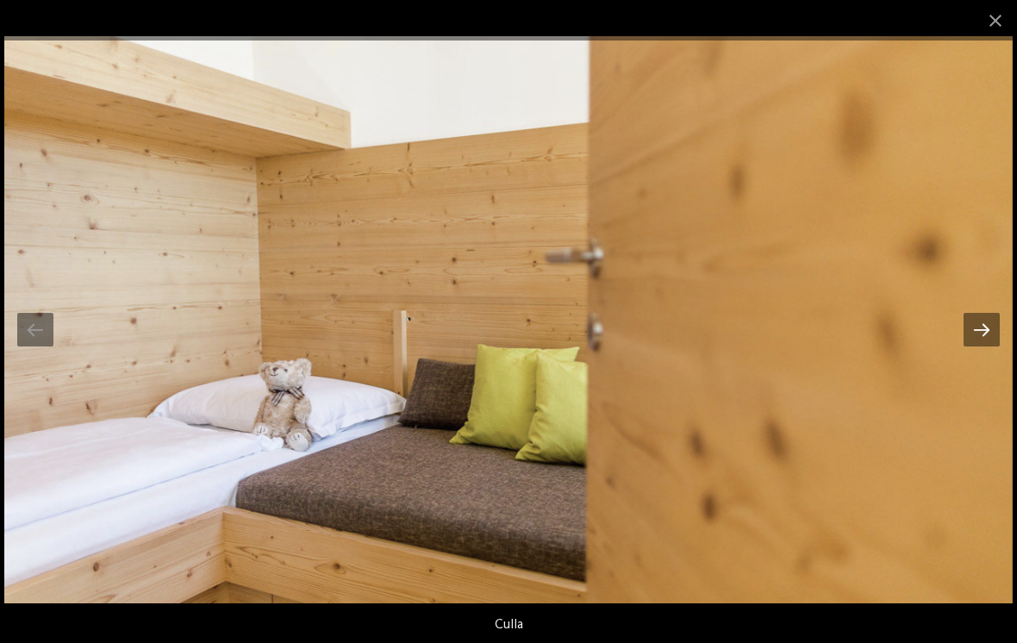
click at [972, 346] on div at bounding box center [981, 330] width 36 height 34
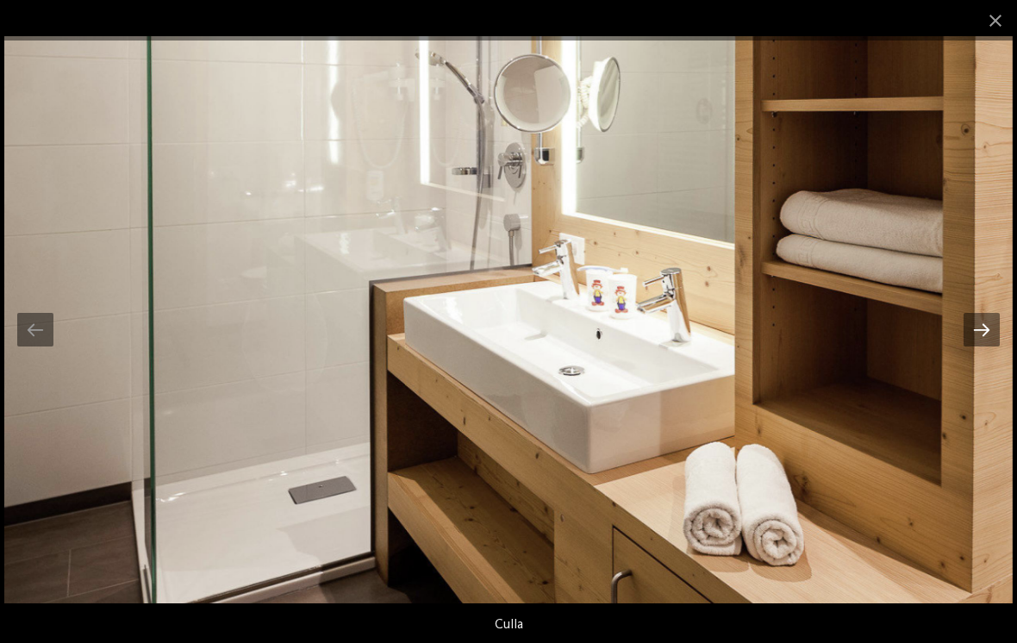
click at [974, 342] on div at bounding box center [981, 330] width 36 height 34
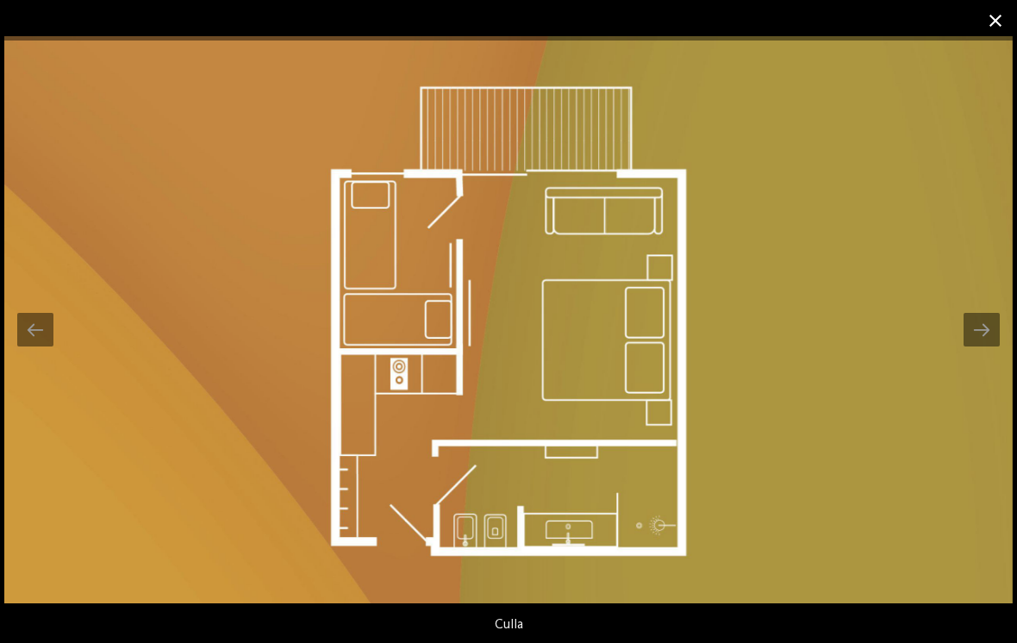
click at [1005, 22] on span at bounding box center [995, 20] width 43 height 40
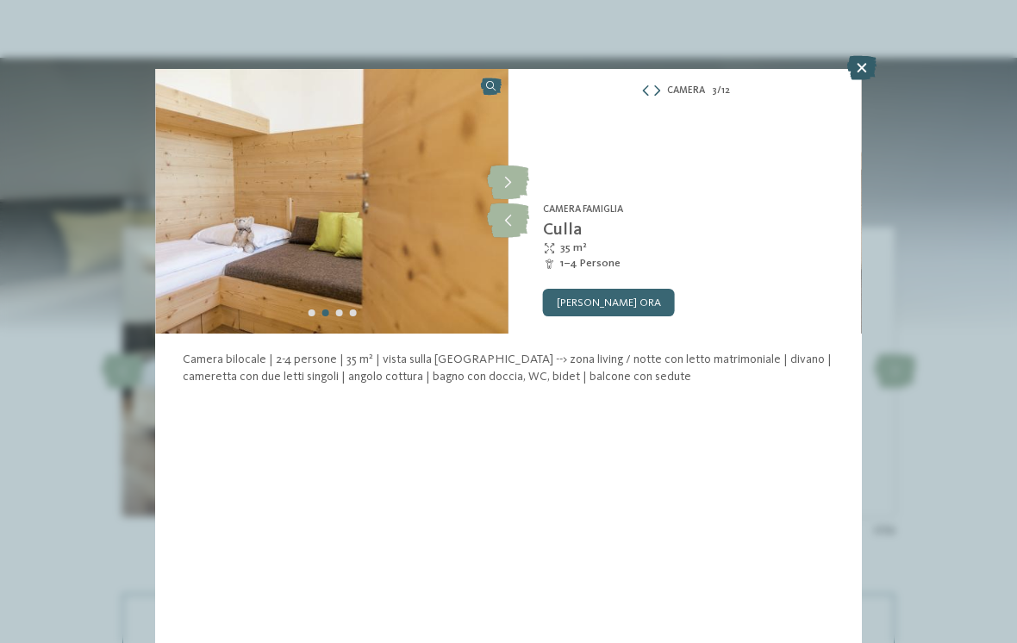
click at [861, 72] on icon at bounding box center [861, 68] width 29 height 24
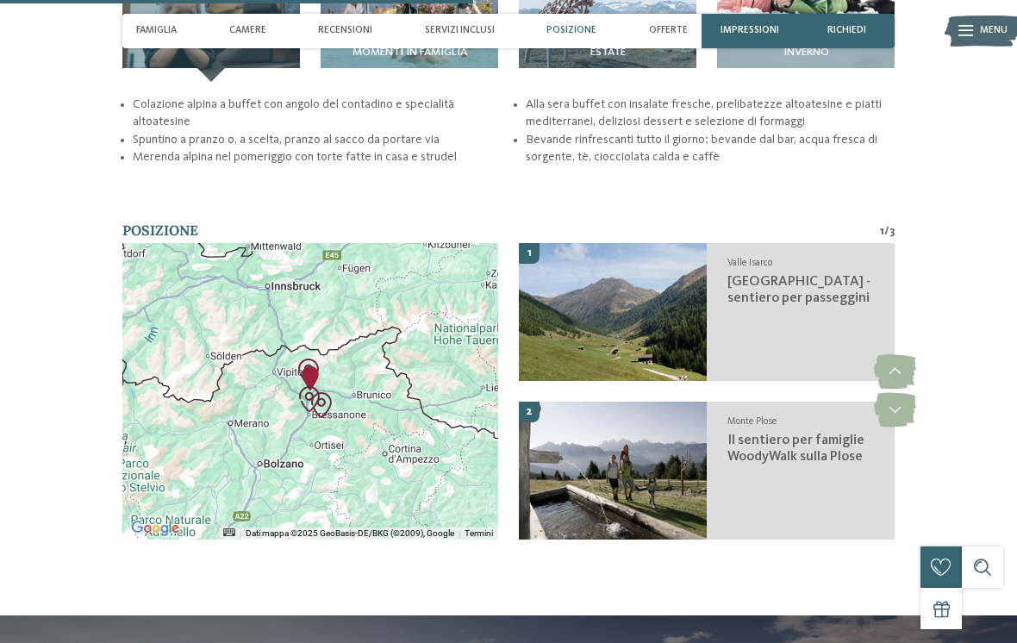
scroll to position [2208, 0]
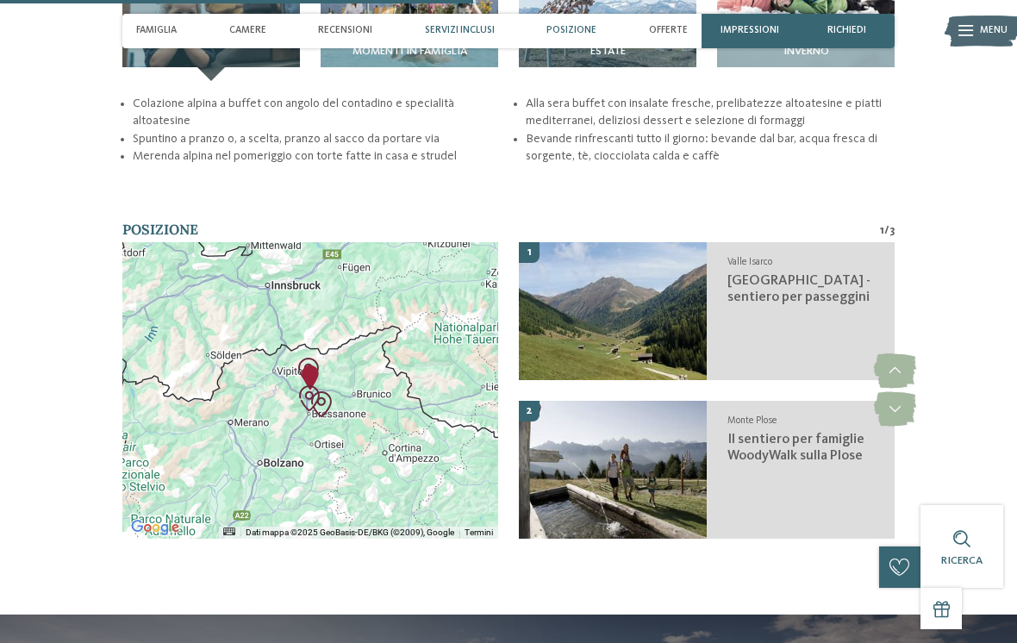
click at [459, 32] on span "Servizi inclusi" at bounding box center [460, 30] width 70 height 11
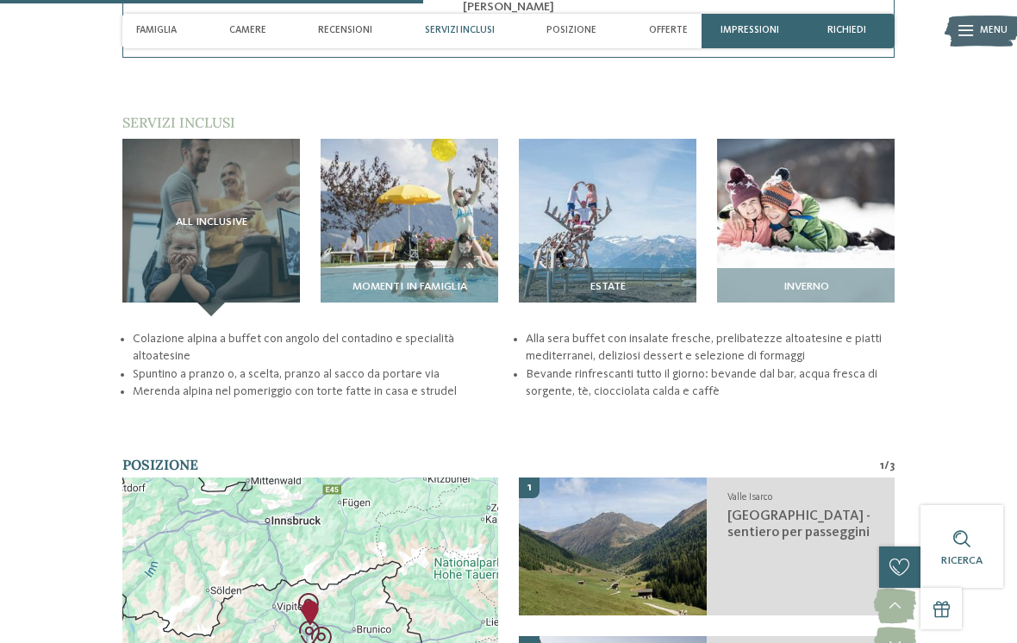
scroll to position [1972, 0]
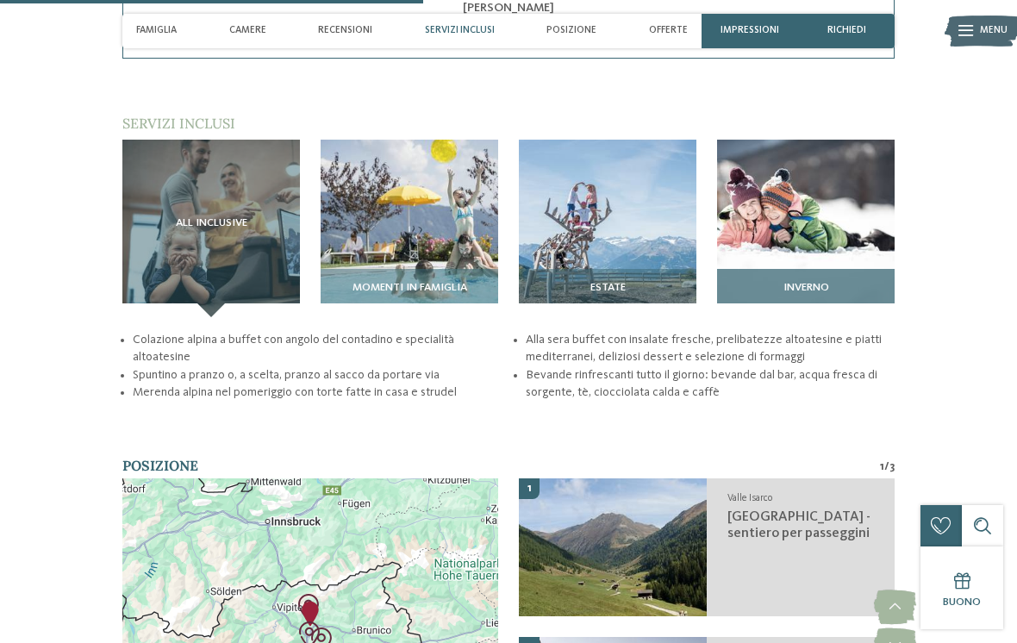
click at [823, 196] on img at bounding box center [805, 228] width 177 height 177
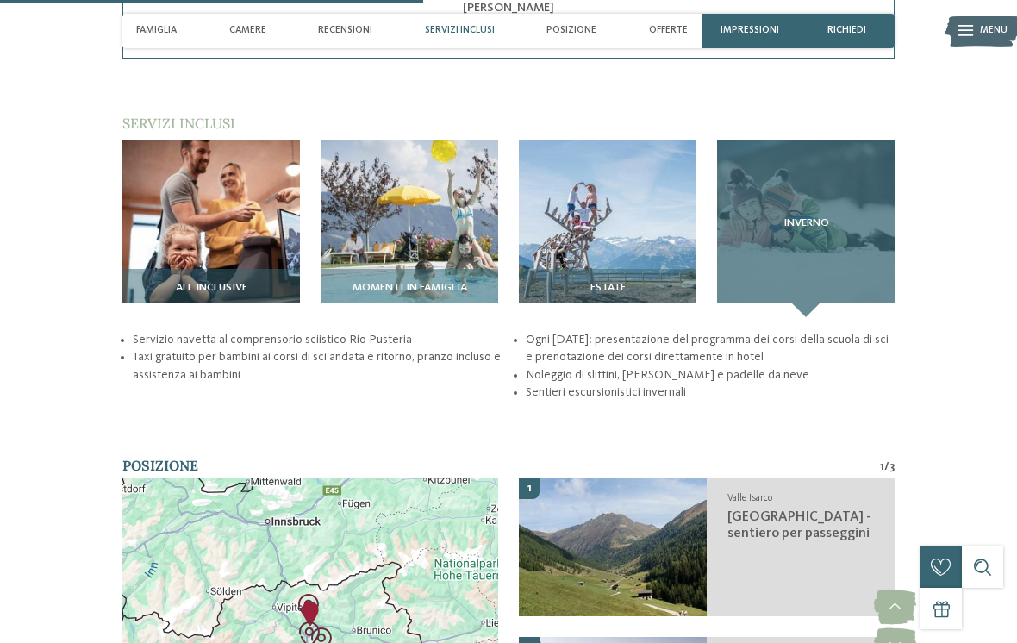
click at [841, 226] on div "Inverno" at bounding box center [805, 228] width 177 height 177
click at [818, 227] on div "Inverno" at bounding box center [805, 228] width 177 height 177
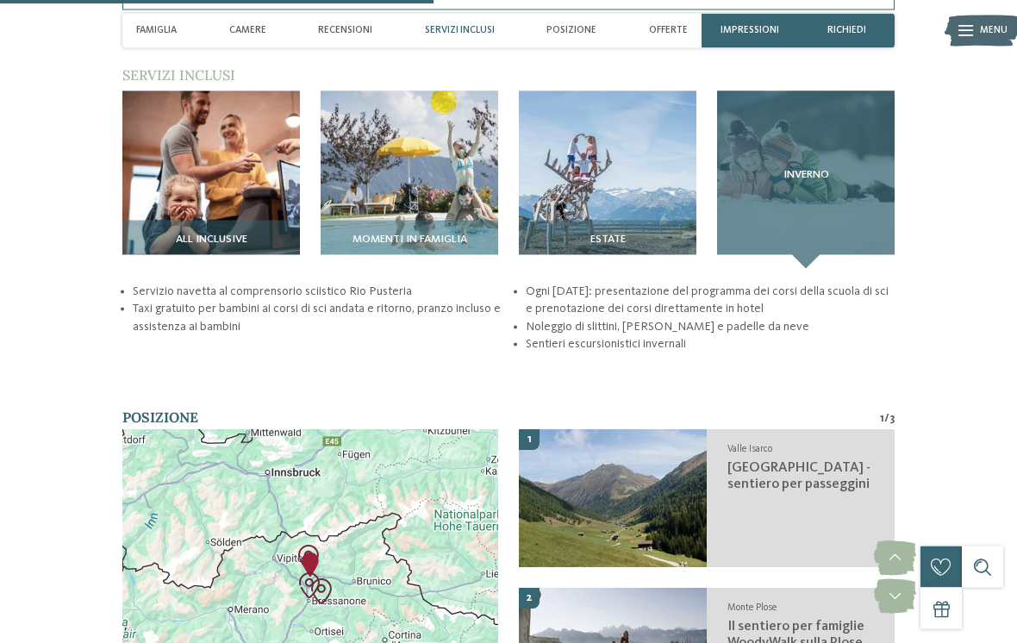
scroll to position [2021, 0]
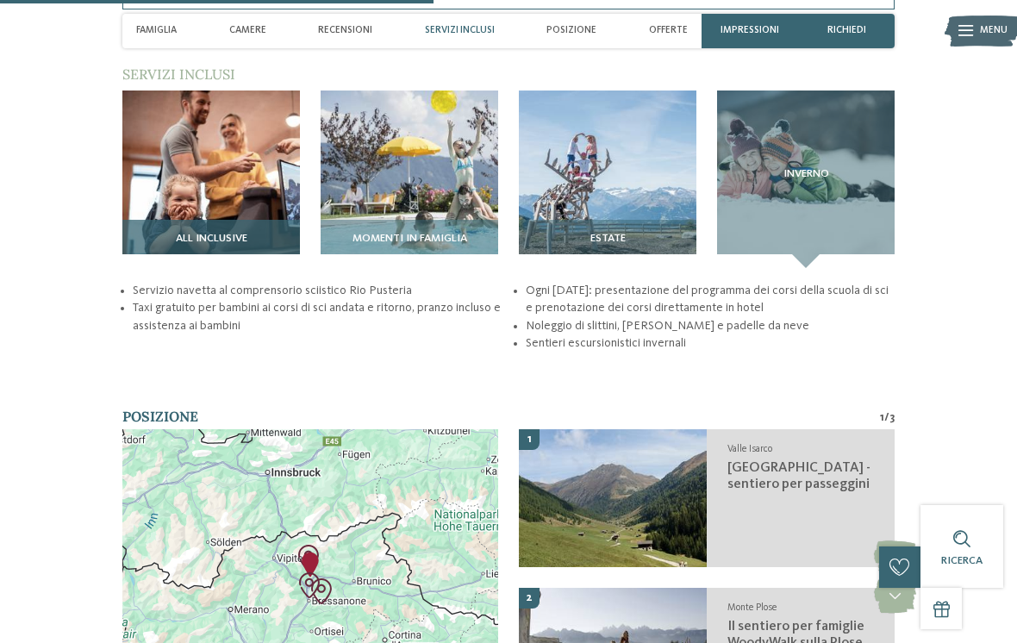
click at [242, 153] on img at bounding box center [210, 178] width 177 height 177
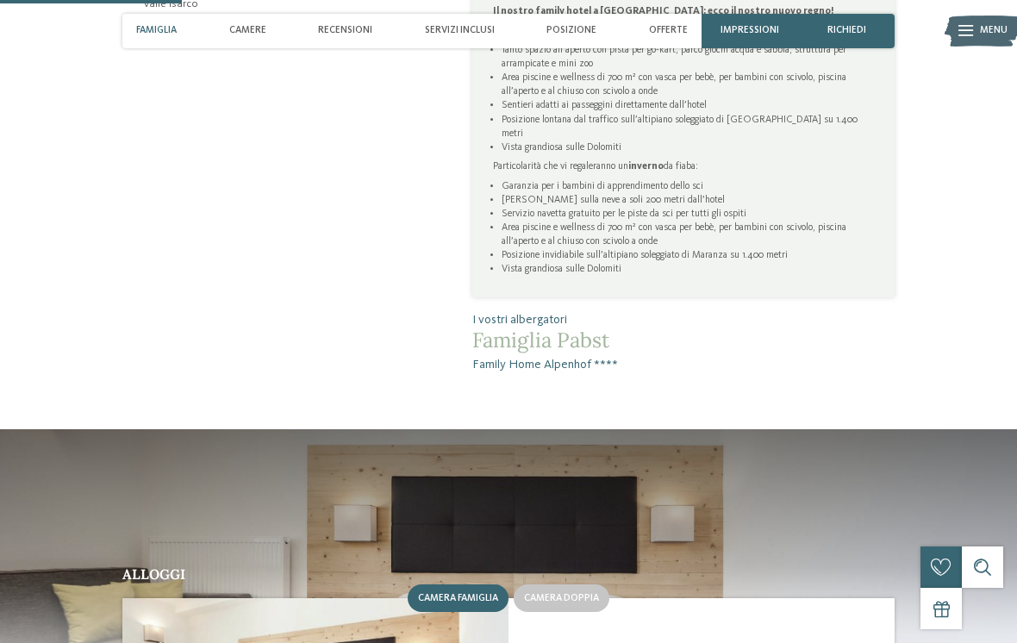
scroll to position [857, 0]
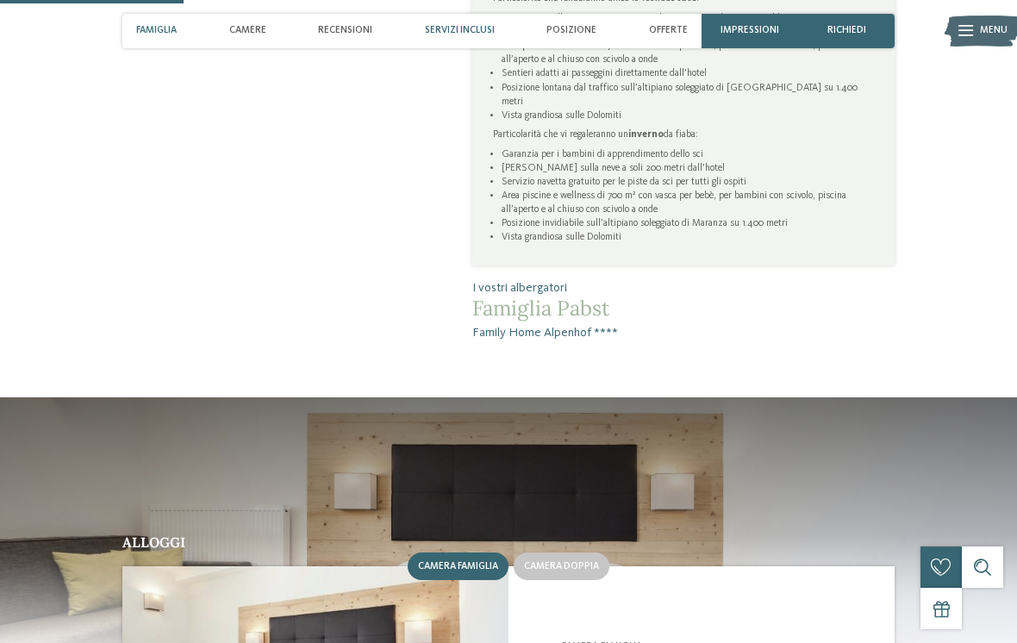
click at [475, 39] on div "Servizi inclusi" at bounding box center [460, 31] width 84 height 34
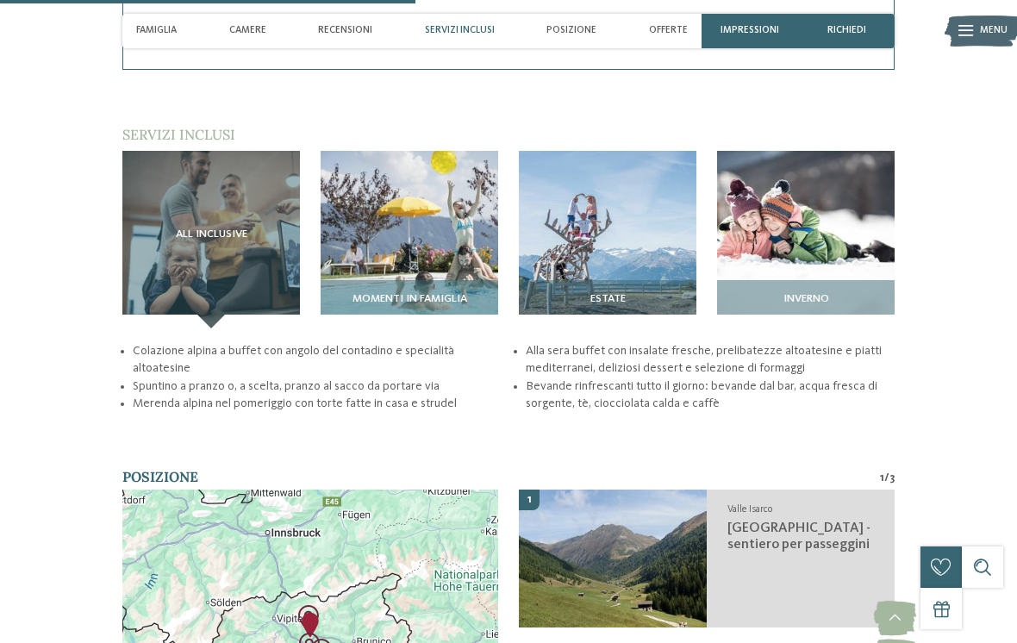
scroll to position [1972, 0]
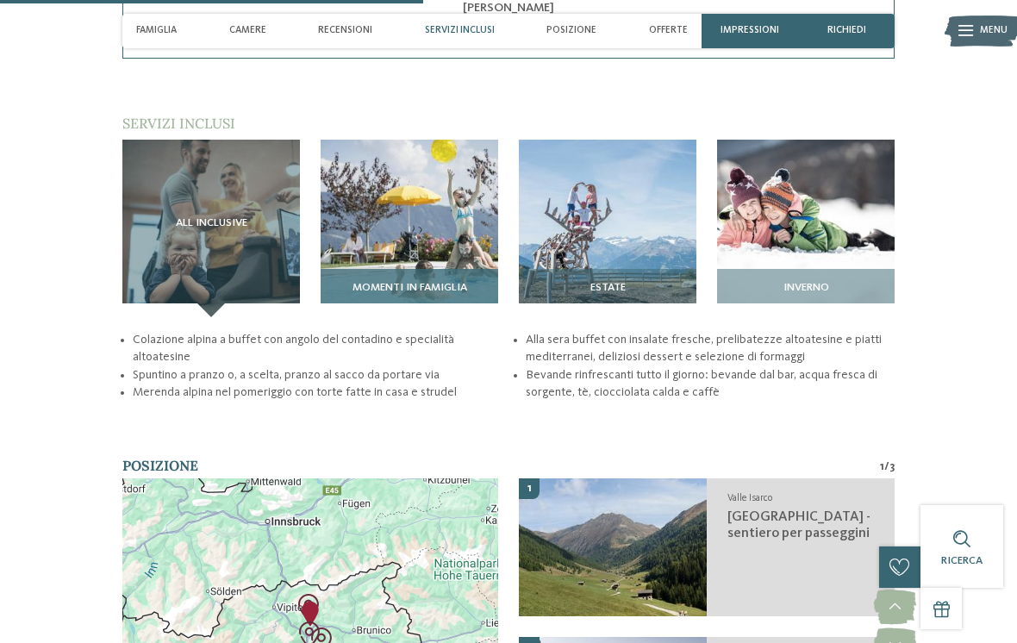
click at [447, 247] on img at bounding box center [408, 228] width 177 height 177
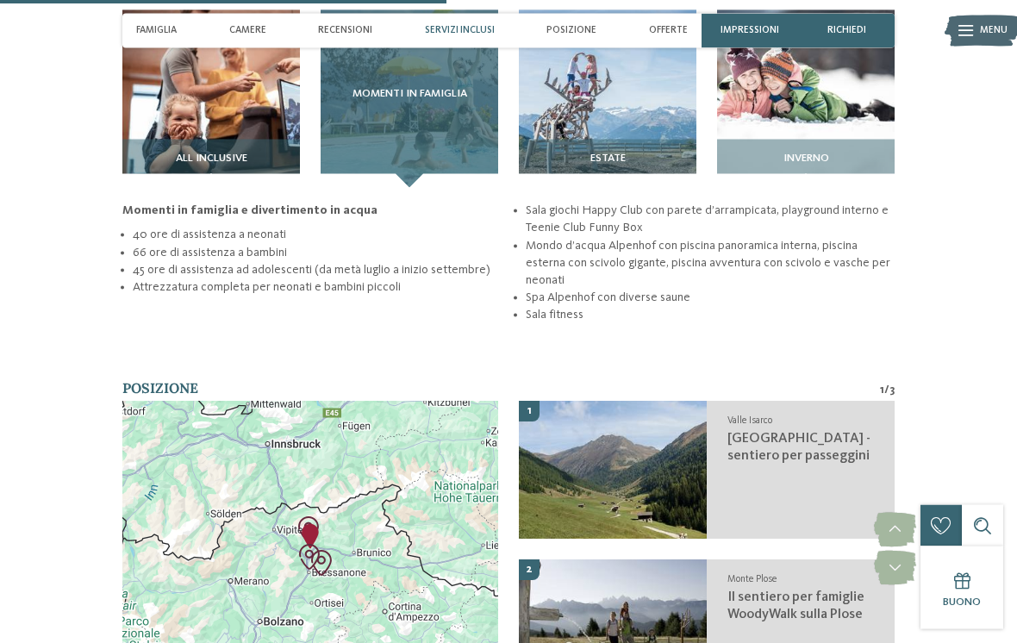
scroll to position [2102, 0]
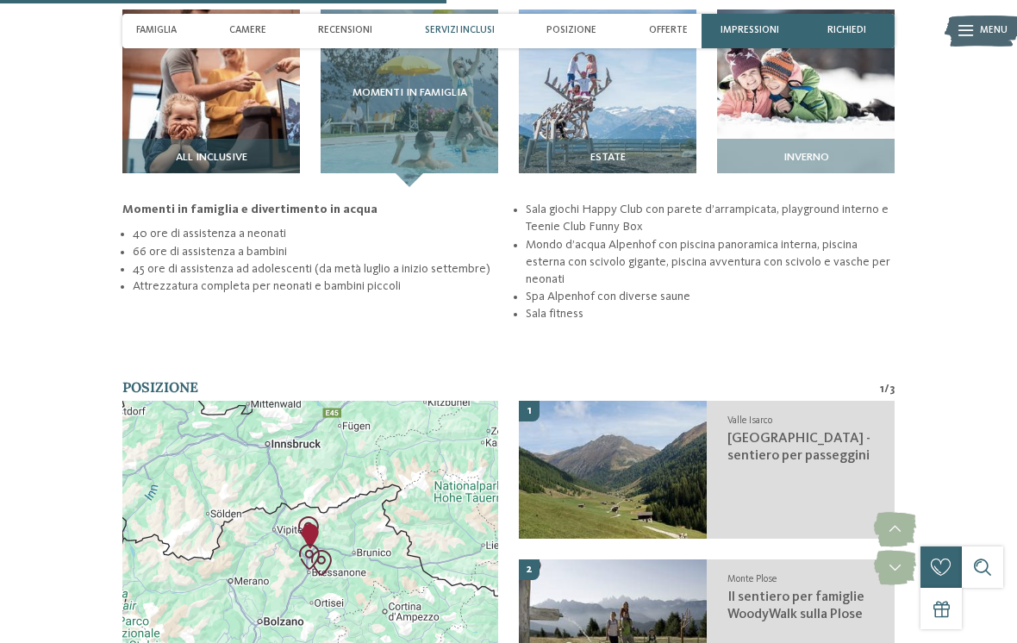
click at [691, 236] on li "Mondo d’acqua Alpenhof con piscina panoramica interna, piscina esterna con sciv…" at bounding box center [710, 262] width 369 height 52
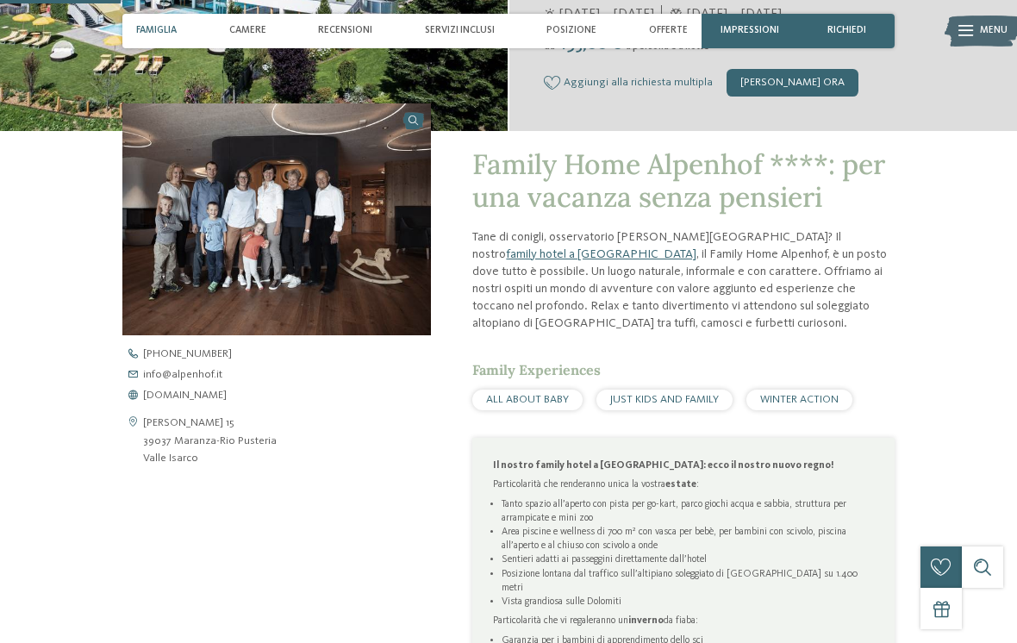
scroll to position [0, 0]
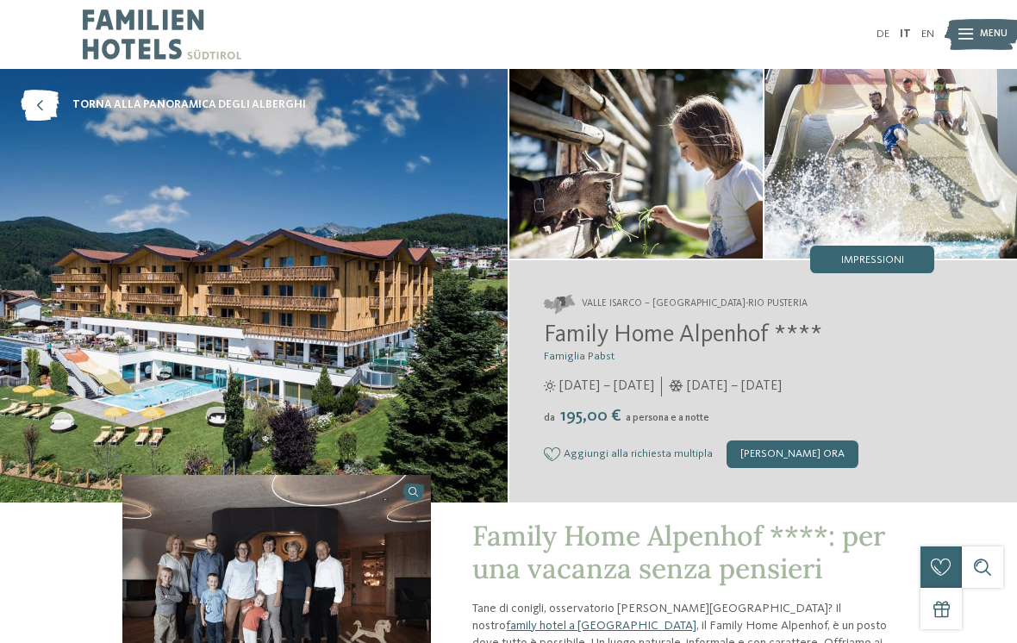
click at [908, 183] on img at bounding box center [890, 164] width 253 height 190
click at [897, 196] on img at bounding box center [890, 164] width 253 height 190
click at [977, 33] on img at bounding box center [982, 35] width 76 height 38
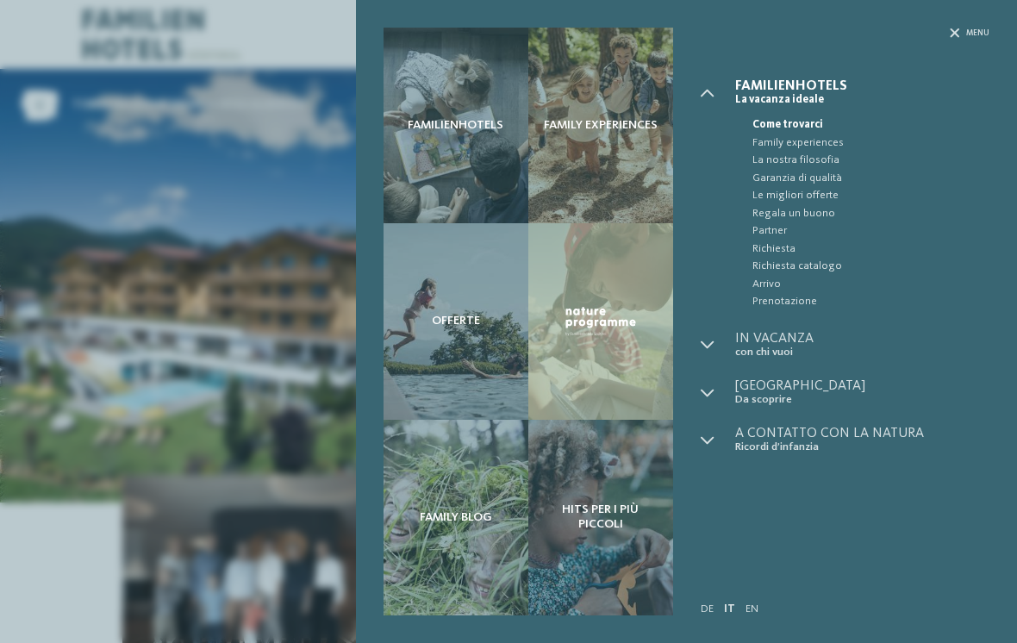
click at [62, 510] on div "Familienhotels Family experiences Offerte" at bounding box center [508, 321] width 1017 height 643
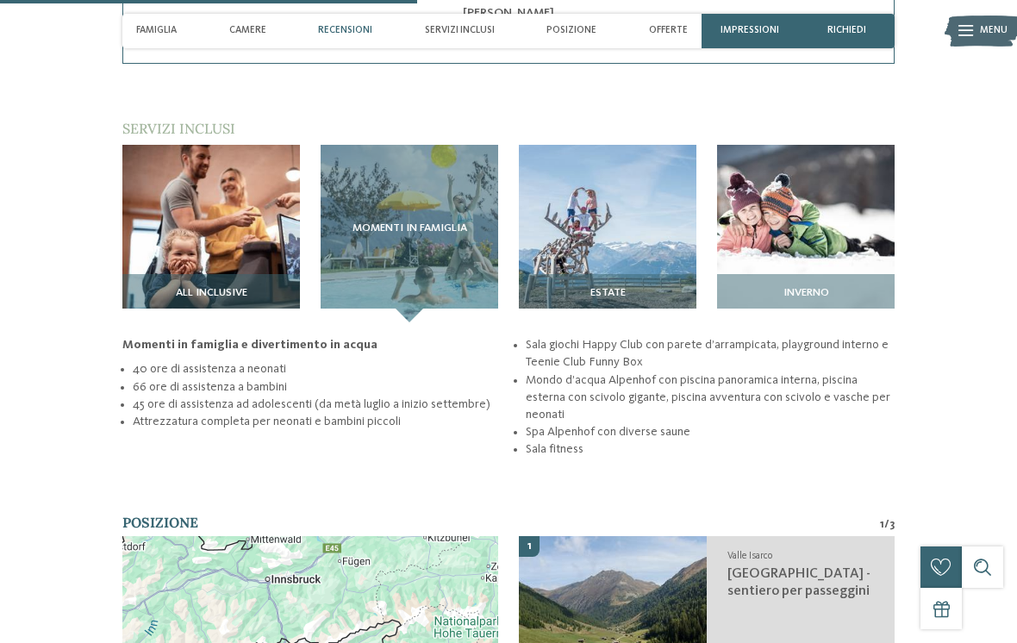
scroll to position [1957, 0]
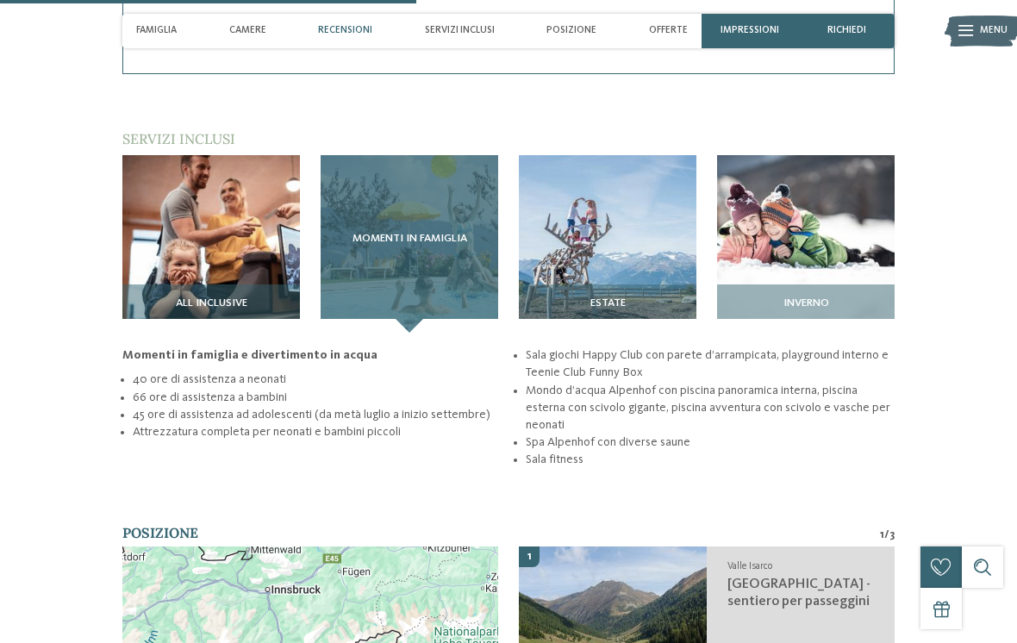
click at [427, 229] on div "Momenti in famiglia" at bounding box center [408, 243] width 177 height 177
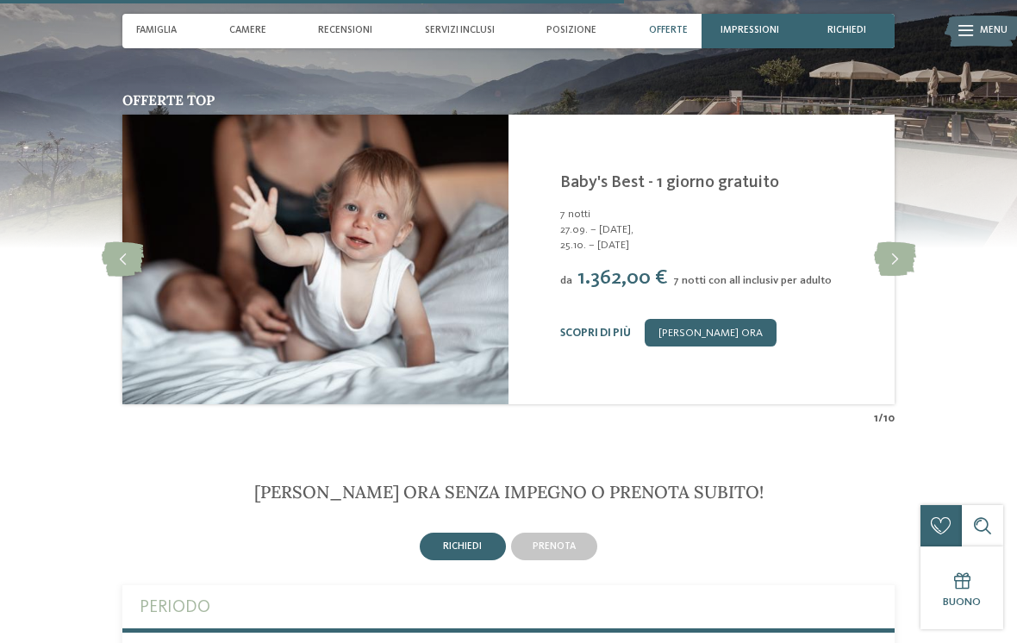
scroll to position [2938, 0]
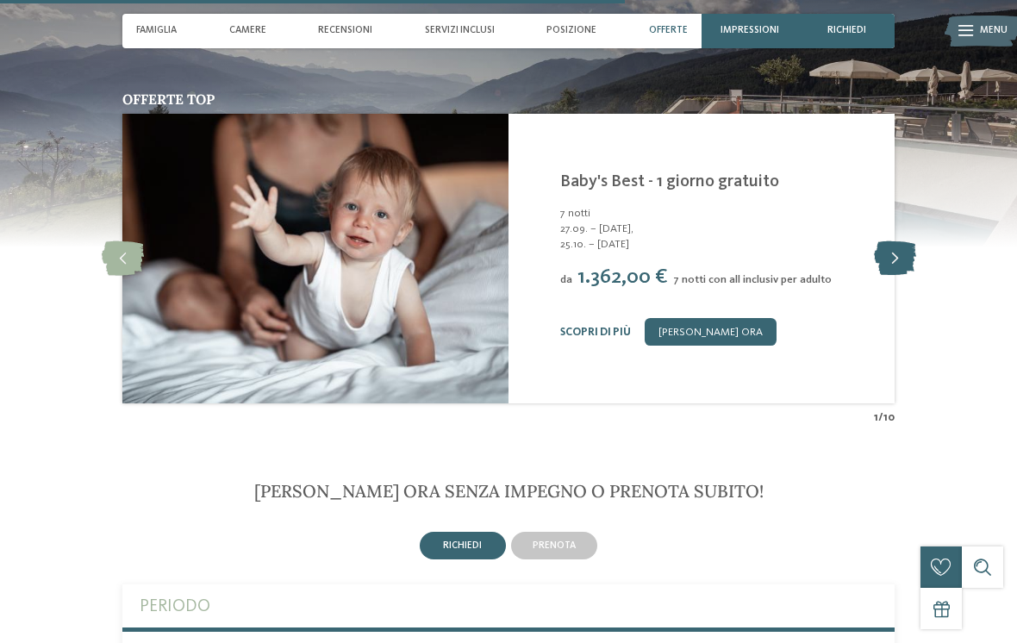
click at [890, 241] on icon at bounding box center [895, 258] width 42 height 34
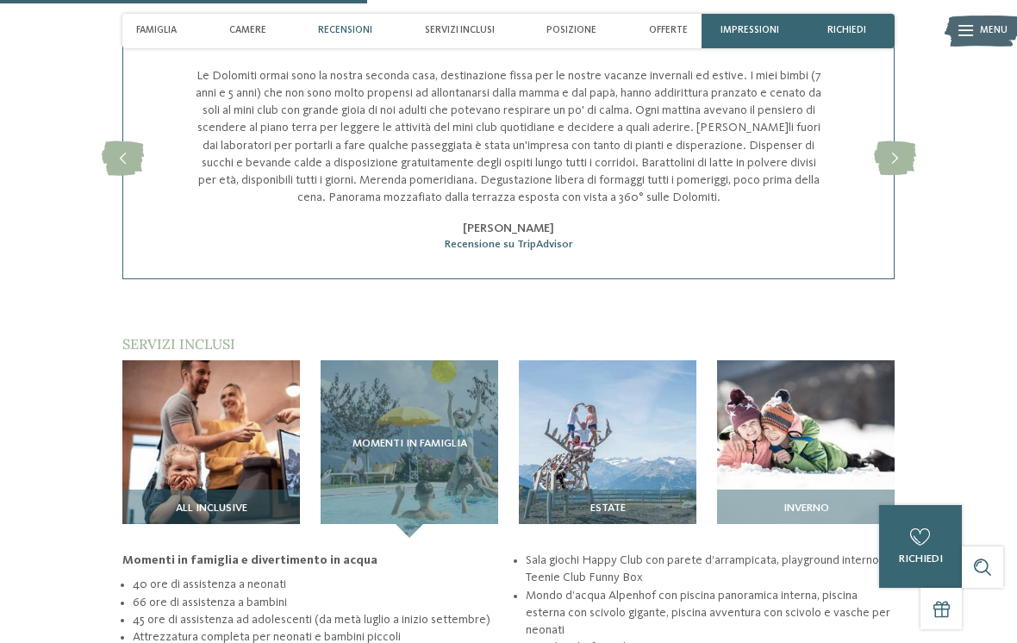
scroll to position [1731, 0]
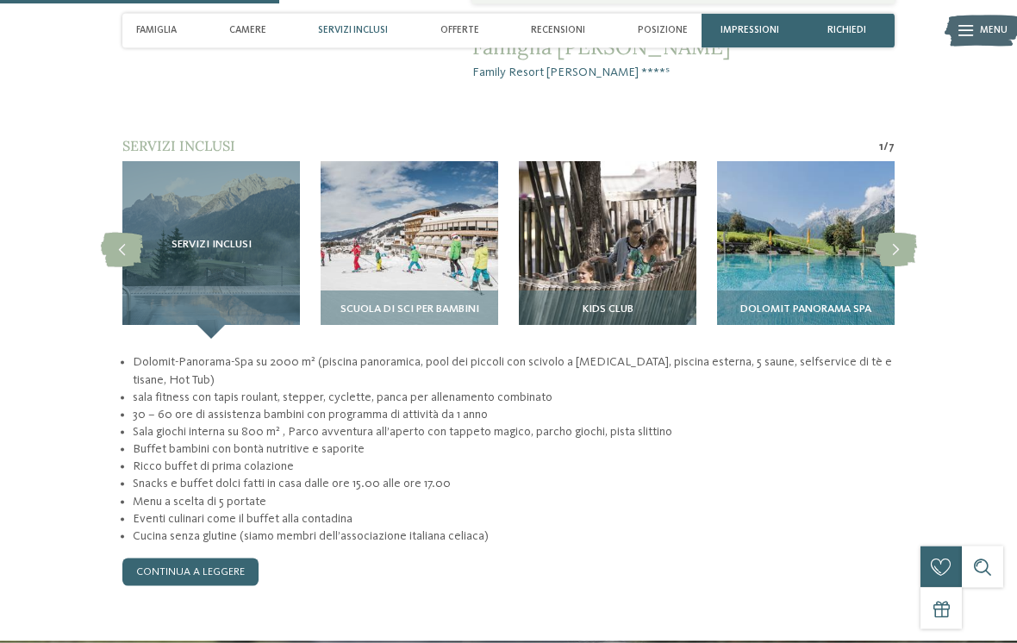
scroll to position [1178, 0]
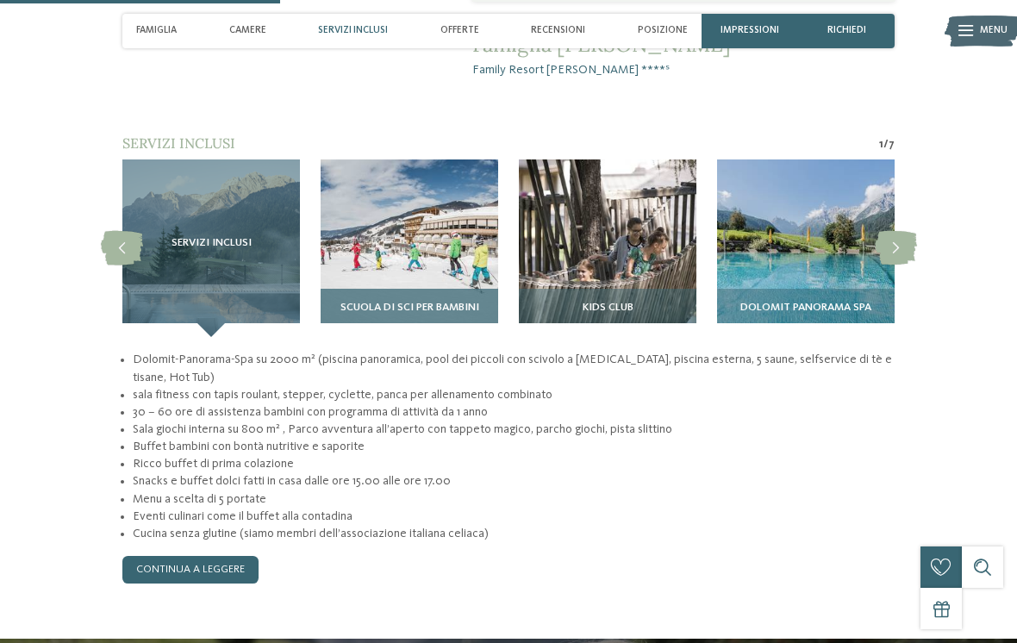
click at [425, 233] on img at bounding box center [408, 247] width 177 height 177
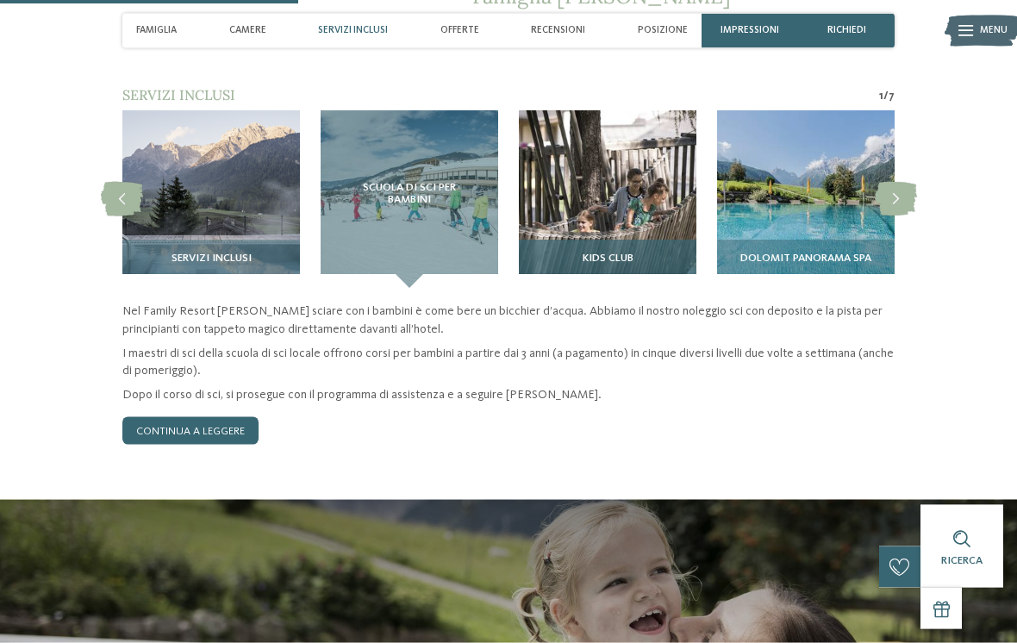
click at [631, 253] on span "Kids Club" at bounding box center [607, 259] width 51 height 12
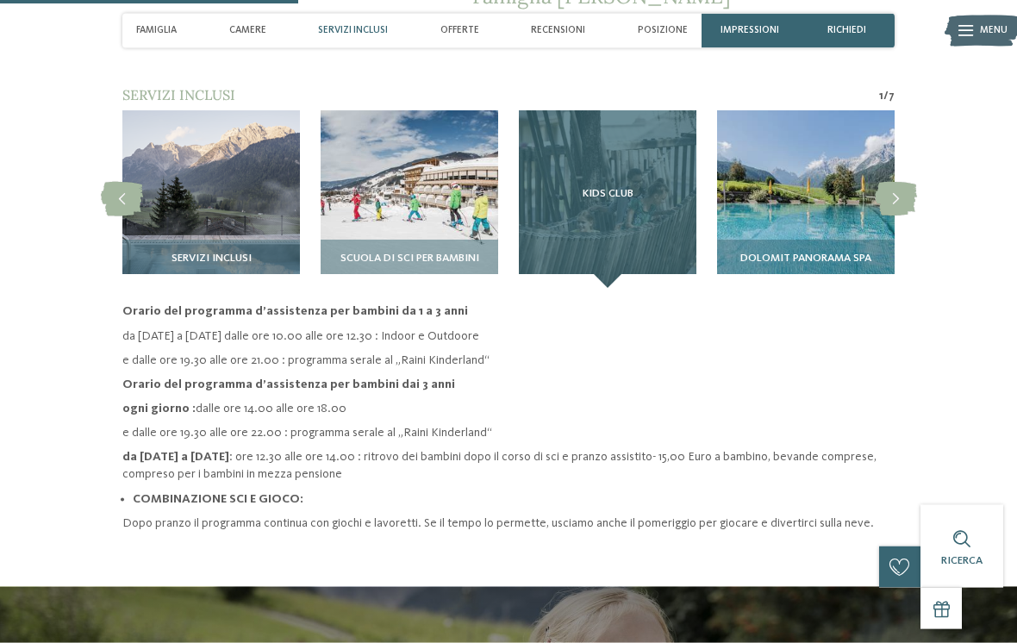
scroll to position [1227, 0]
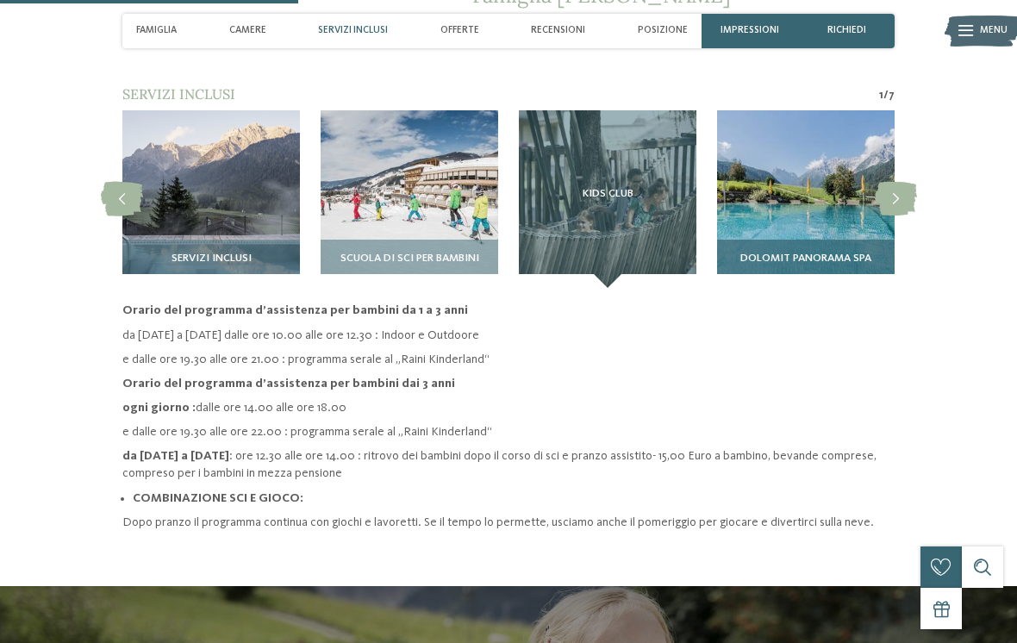
click at [812, 240] on div "Dolomit Panorama SPA" at bounding box center [805, 264] width 177 height 48
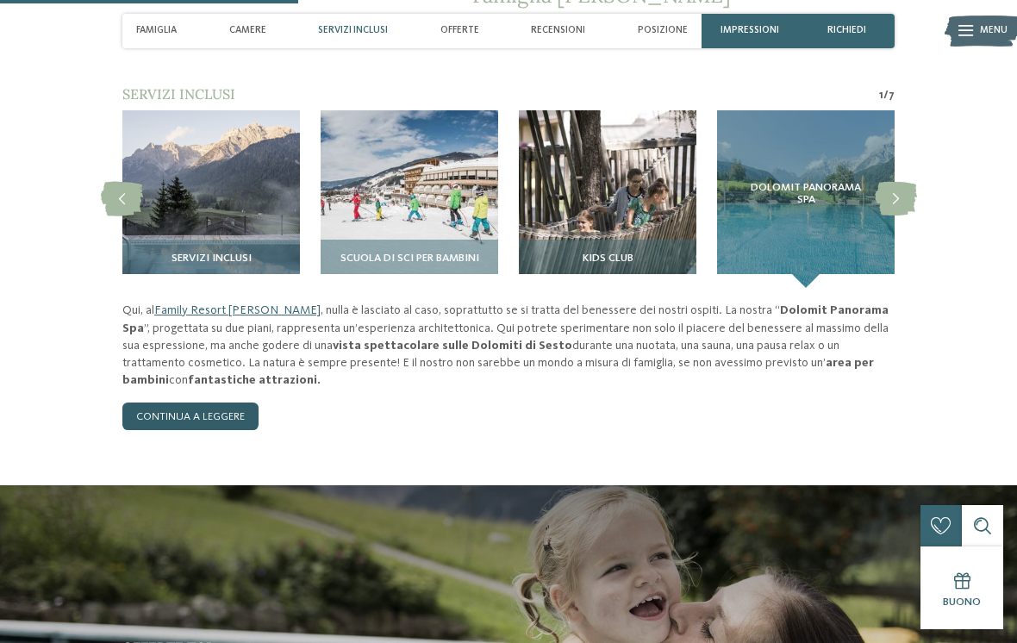
click at [246, 402] on link "continua a leggere" at bounding box center [190, 416] width 136 height 28
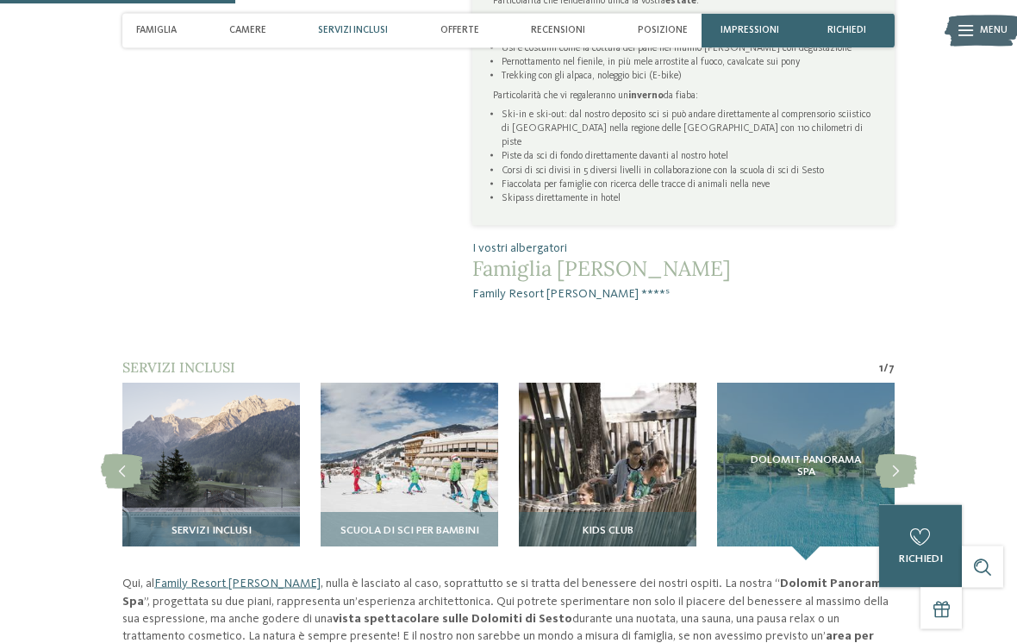
scroll to position [974, 0]
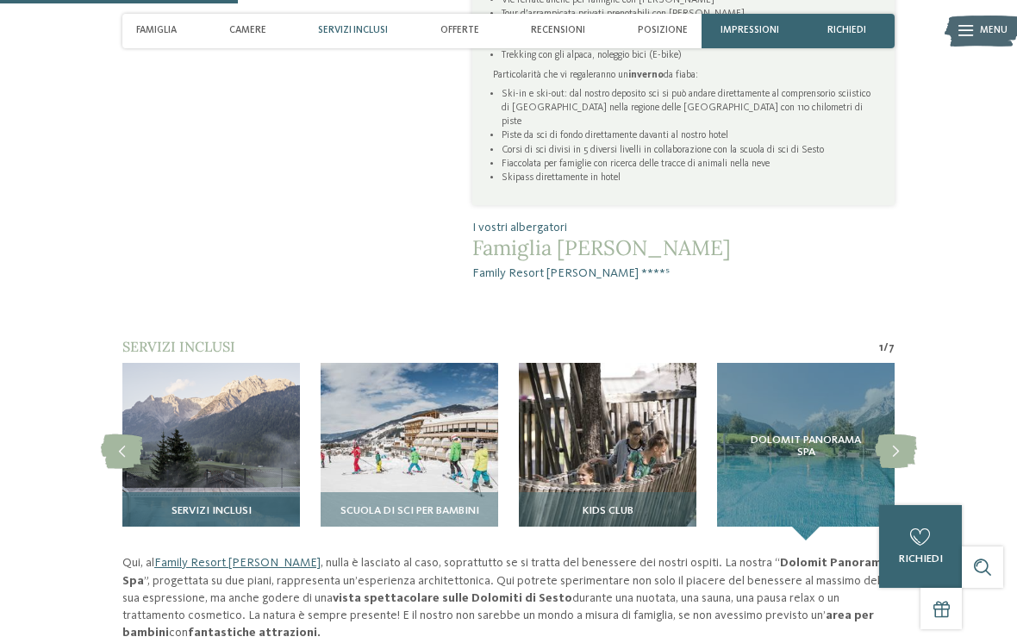
click at [248, 398] on img at bounding box center [210, 451] width 177 height 177
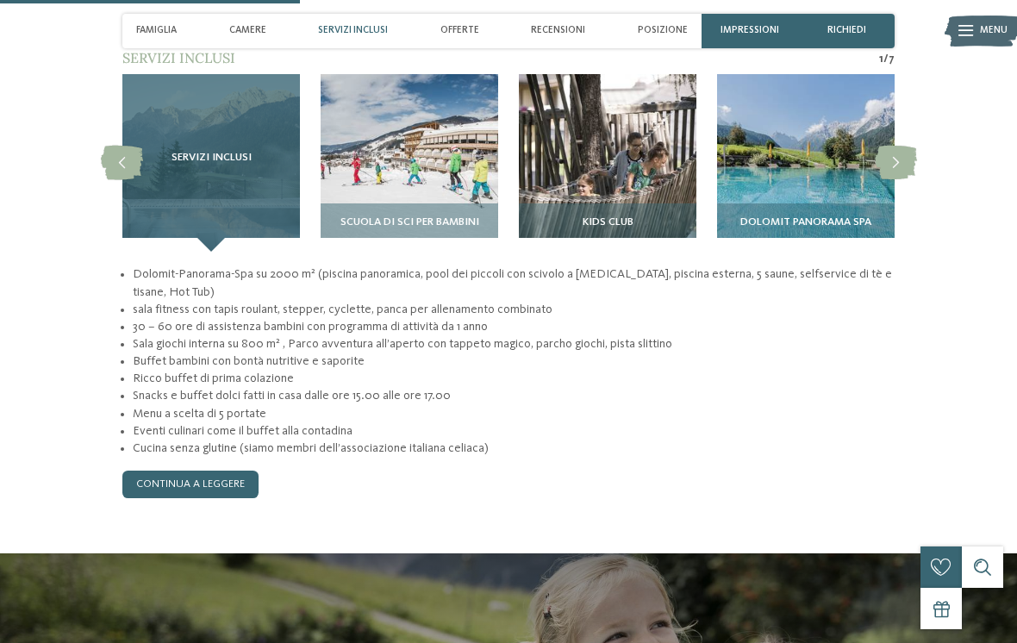
scroll to position [1262, 0]
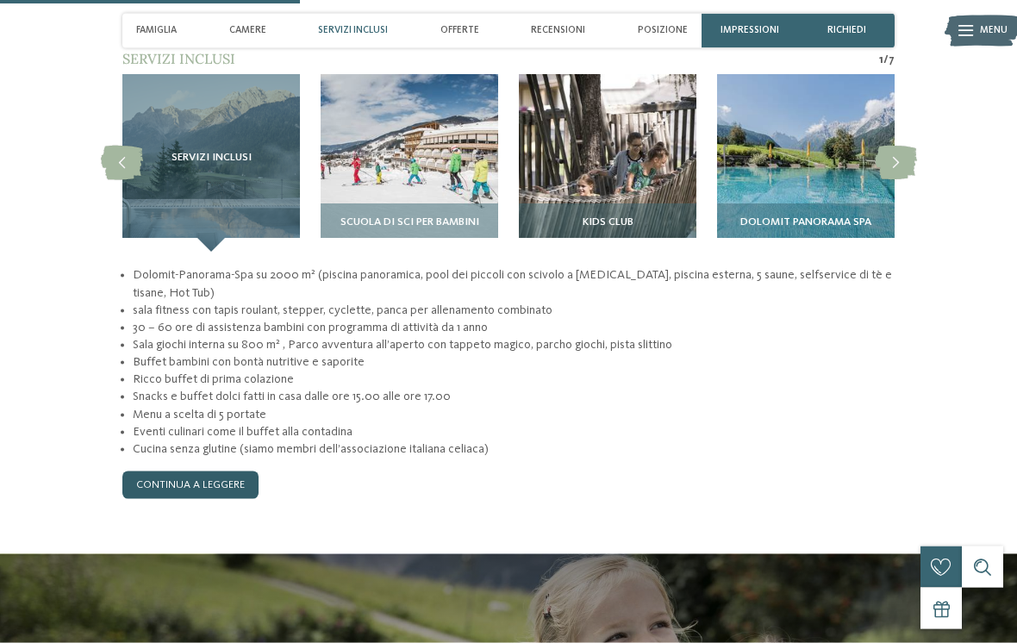
click at [141, 471] on link "continua a leggere" at bounding box center [190, 485] width 136 height 28
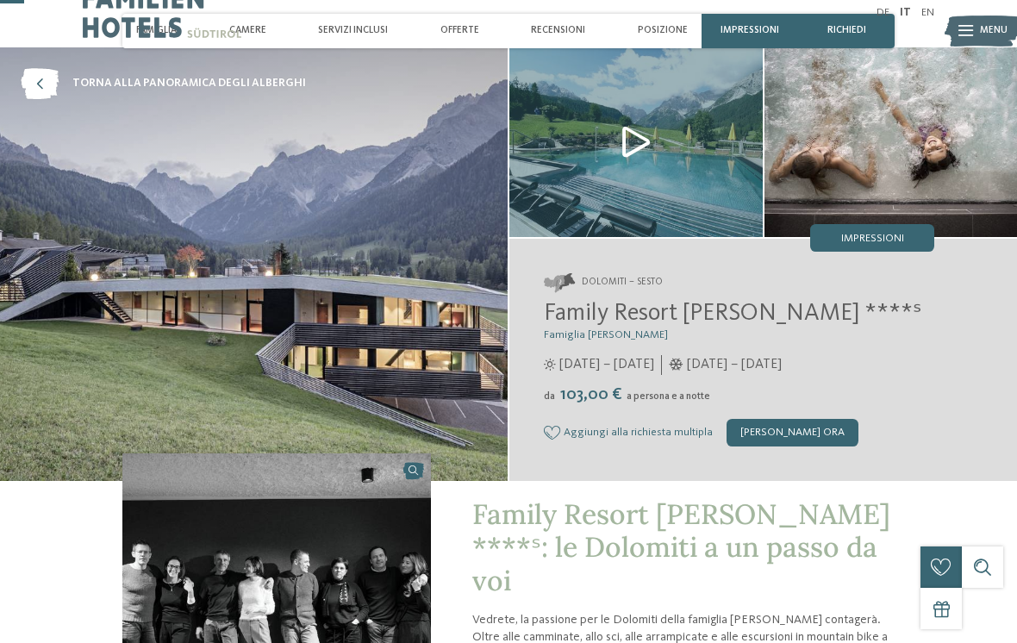
scroll to position [0, 0]
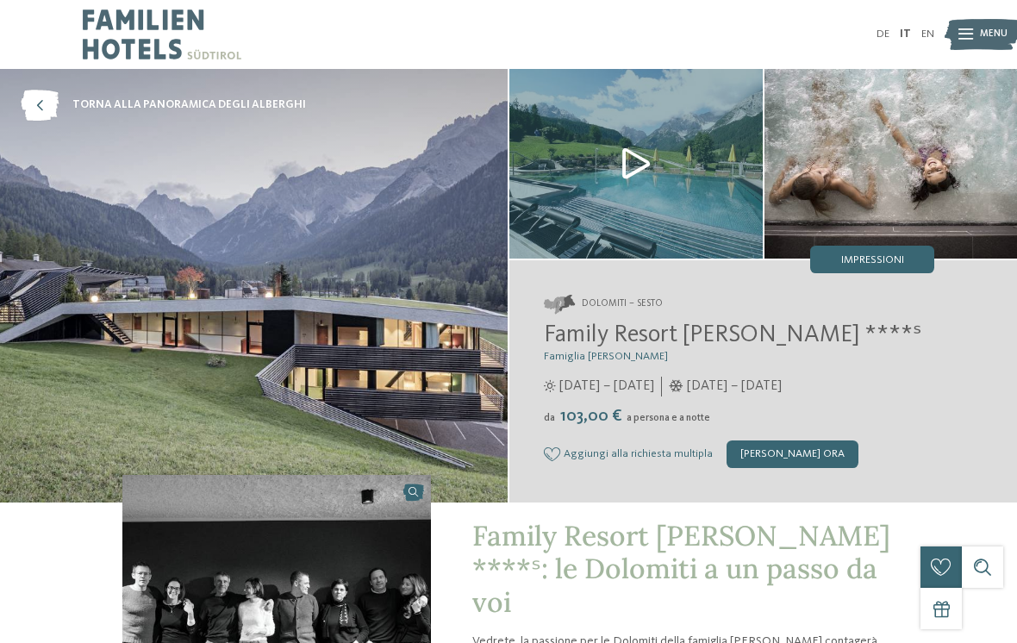
click at [646, 163] on img at bounding box center [635, 164] width 253 height 190
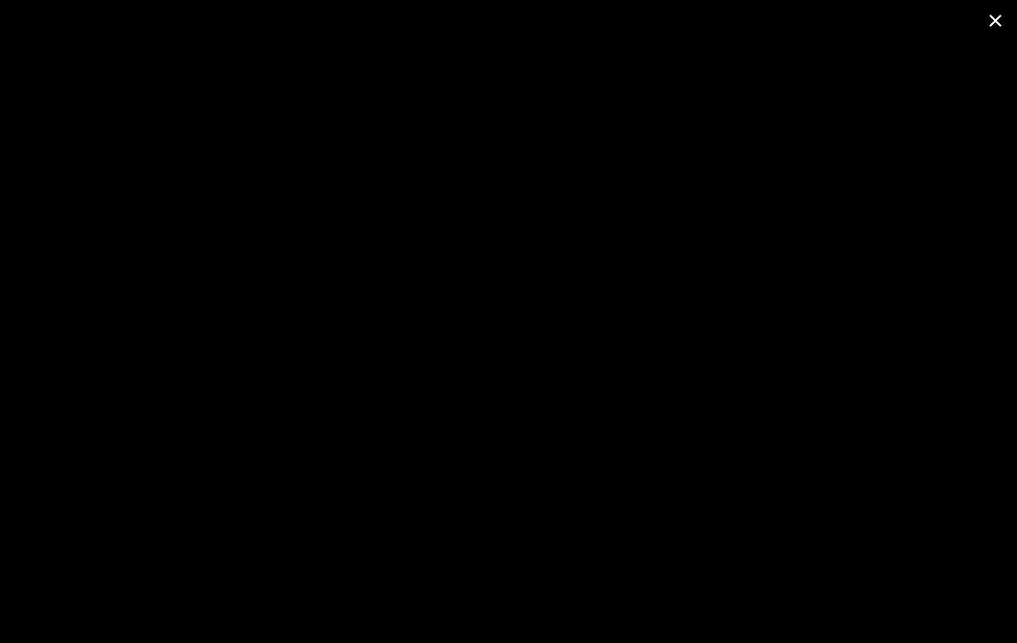
click at [990, 19] on span at bounding box center [995, 20] width 43 height 40
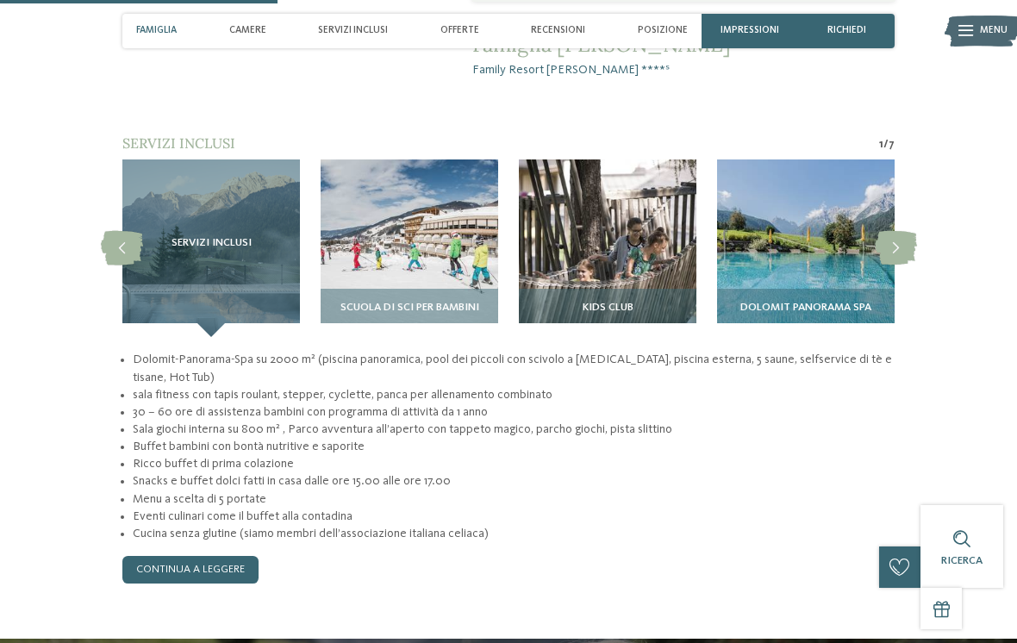
scroll to position [1170, 0]
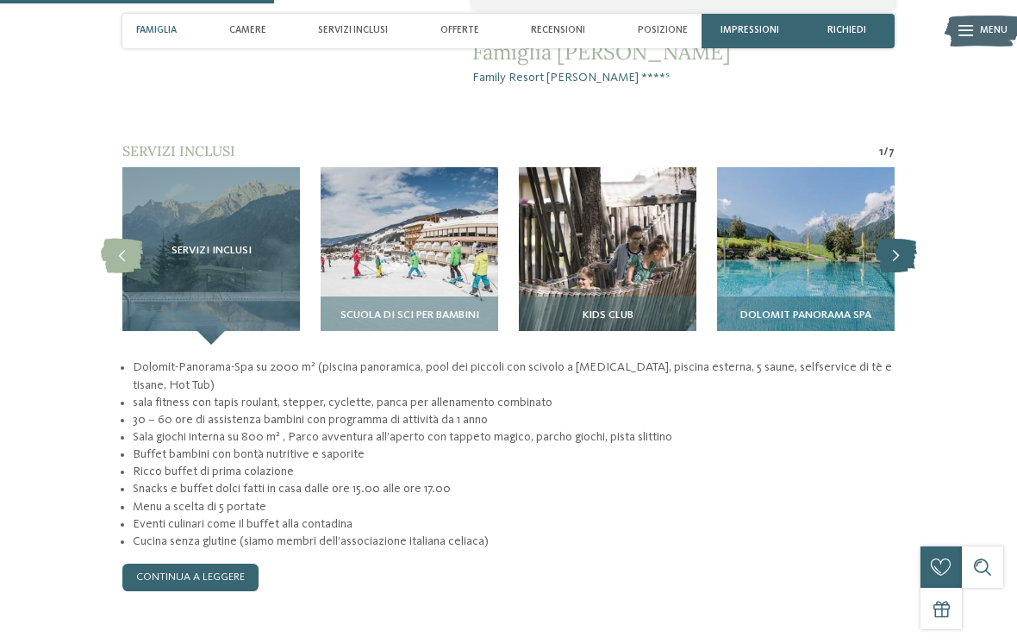
click at [896, 239] on icon at bounding box center [895, 256] width 42 height 34
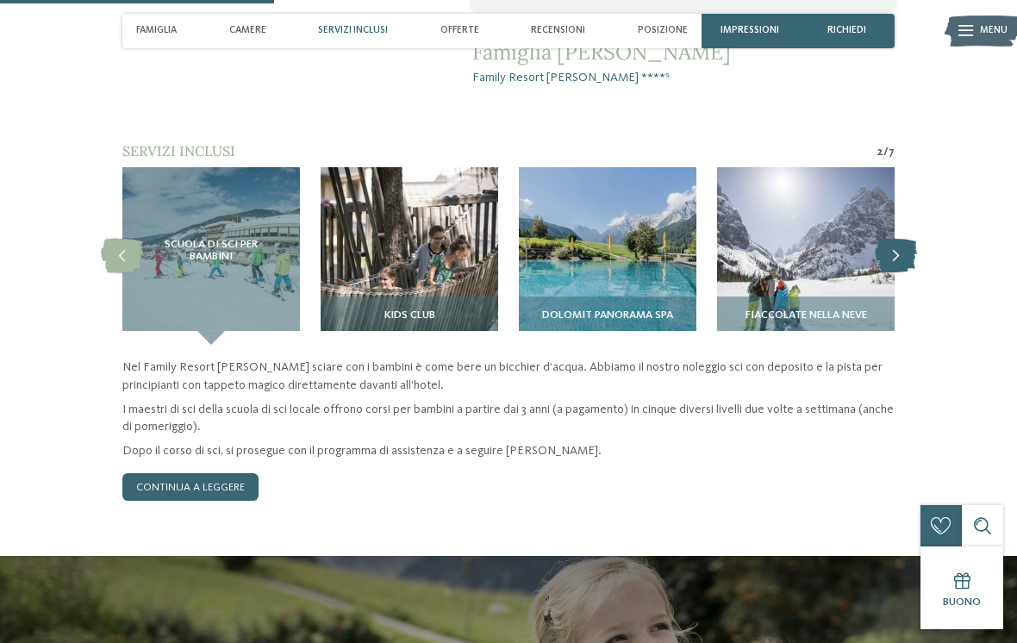
click at [905, 239] on icon at bounding box center [895, 256] width 42 height 34
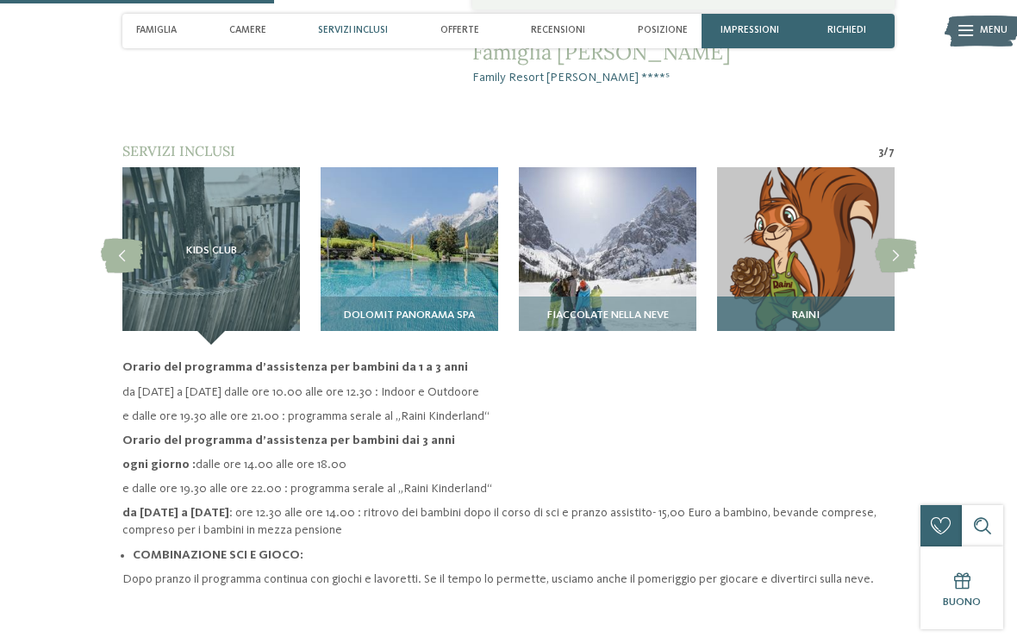
click at [837, 309] on h3 "RAINI" at bounding box center [806, 315] width 164 height 12
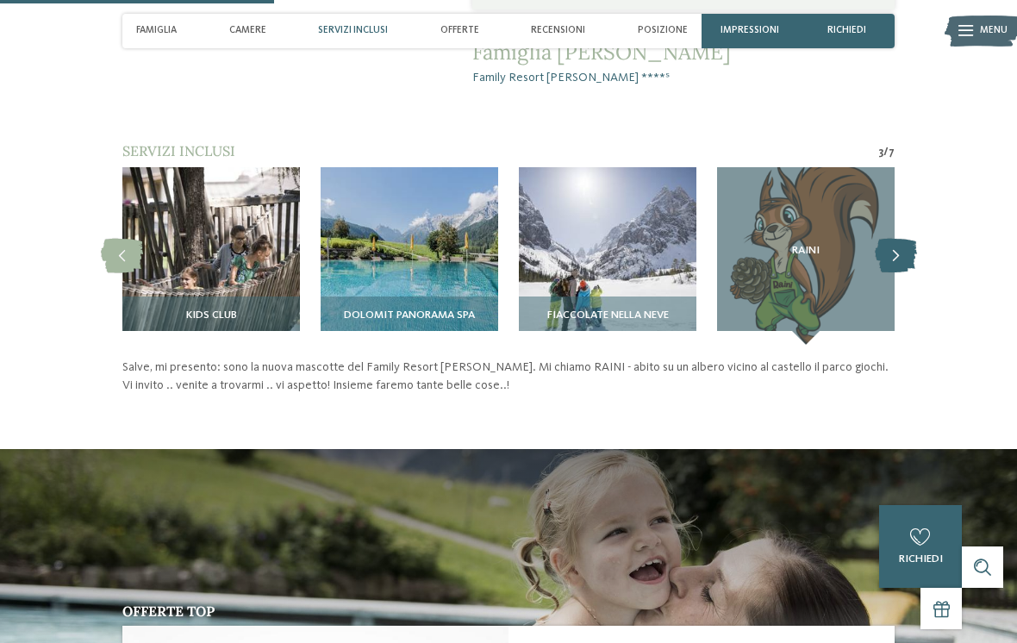
click at [903, 239] on icon at bounding box center [895, 256] width 42 height 34
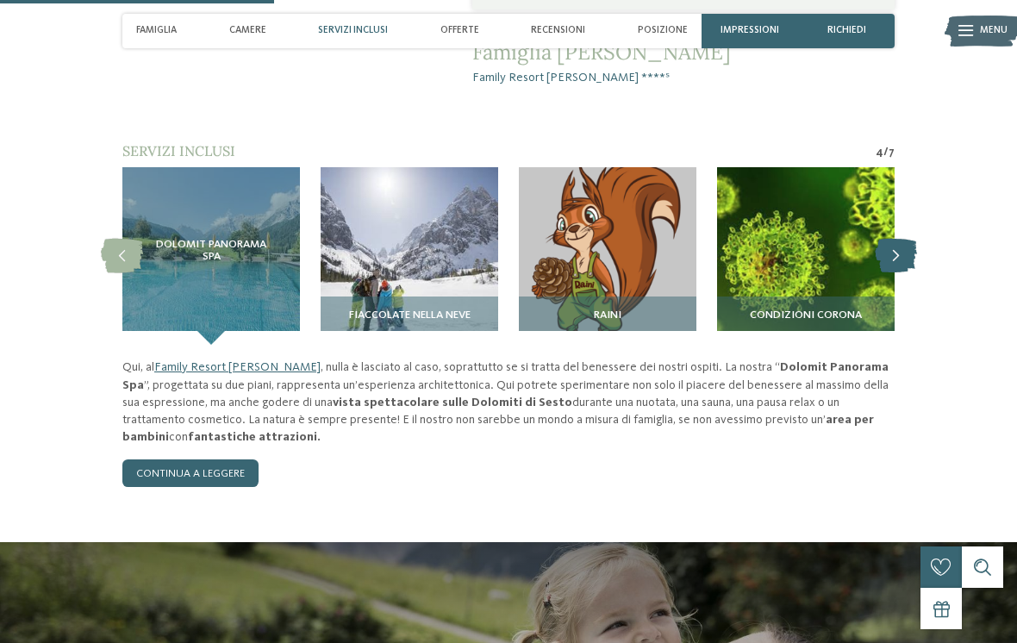
click at [900, 239] on icon at bounding box center [895, 256] width 42 height 34
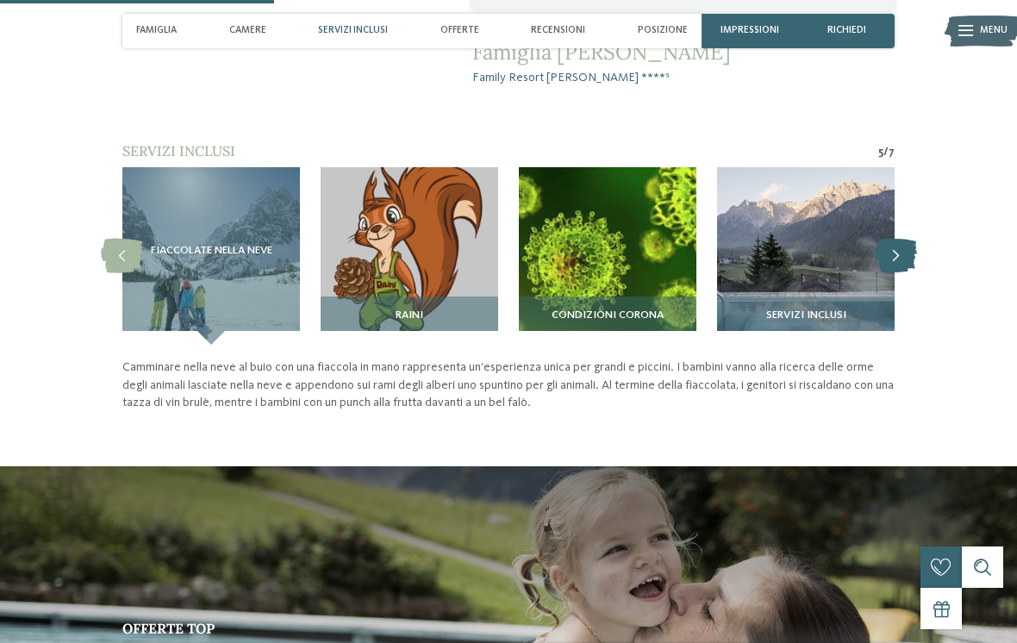
click at [894, 239] on icon at bounding box center [895, 256] width 42 height 34
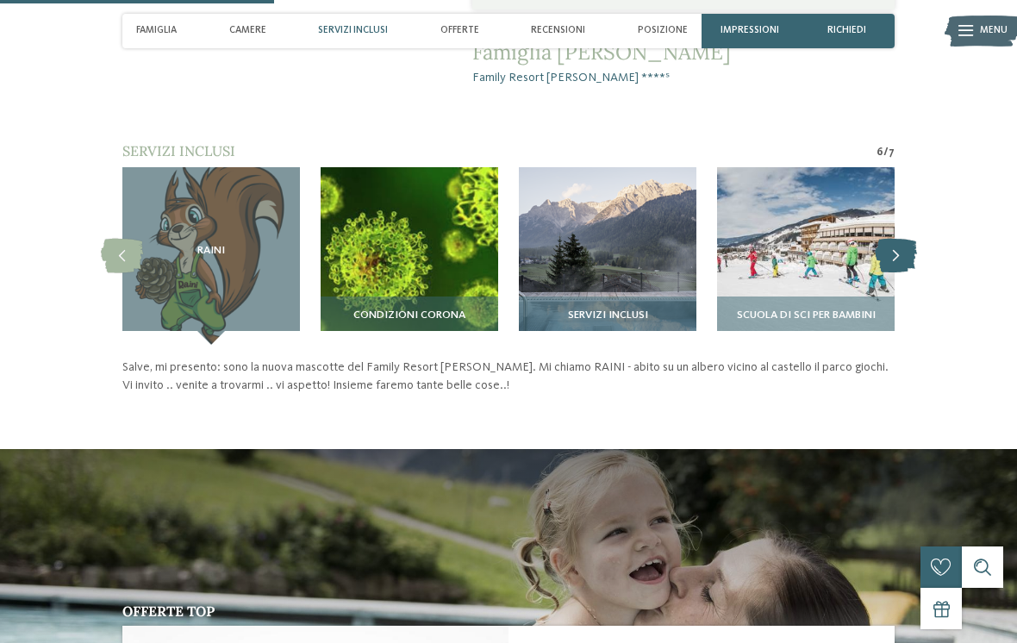
click at [896, 239] on icon at bounding box center [895, 256] width 42 height 34
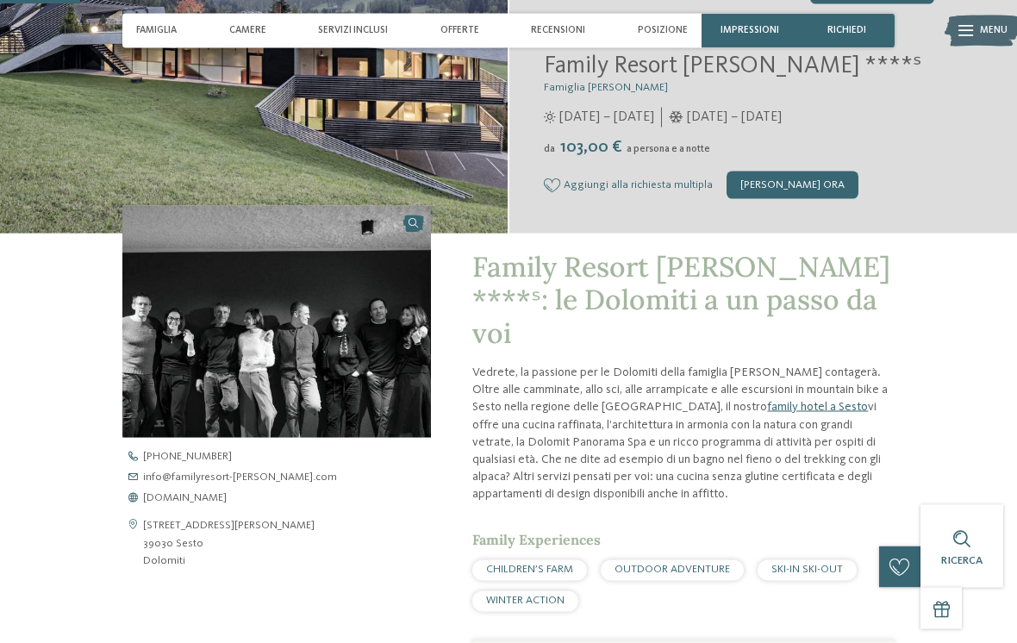
scroll to position [0, 0]
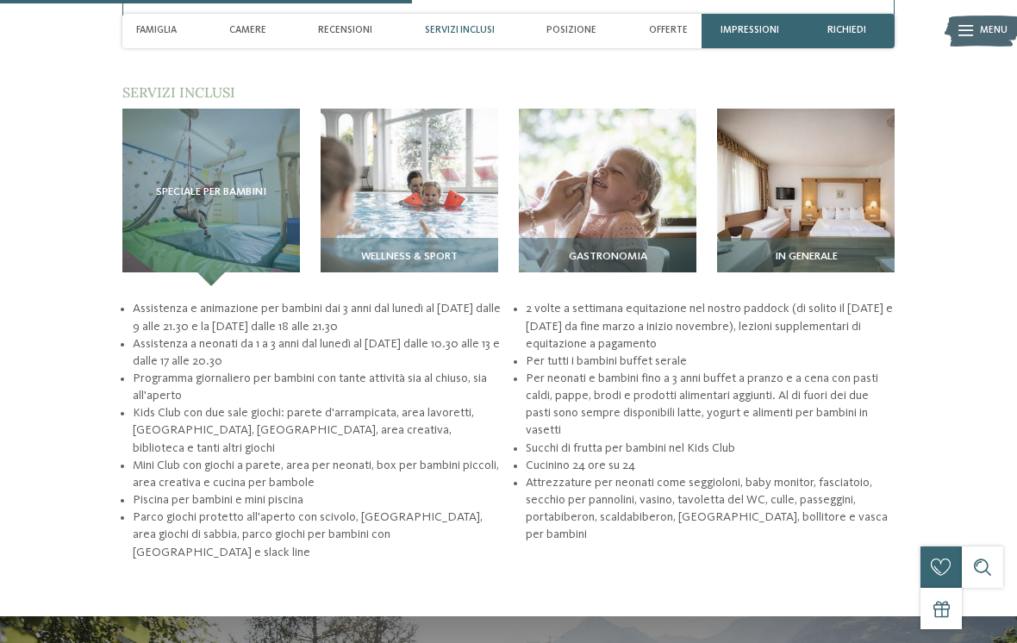
scroll to position [1692, 0]
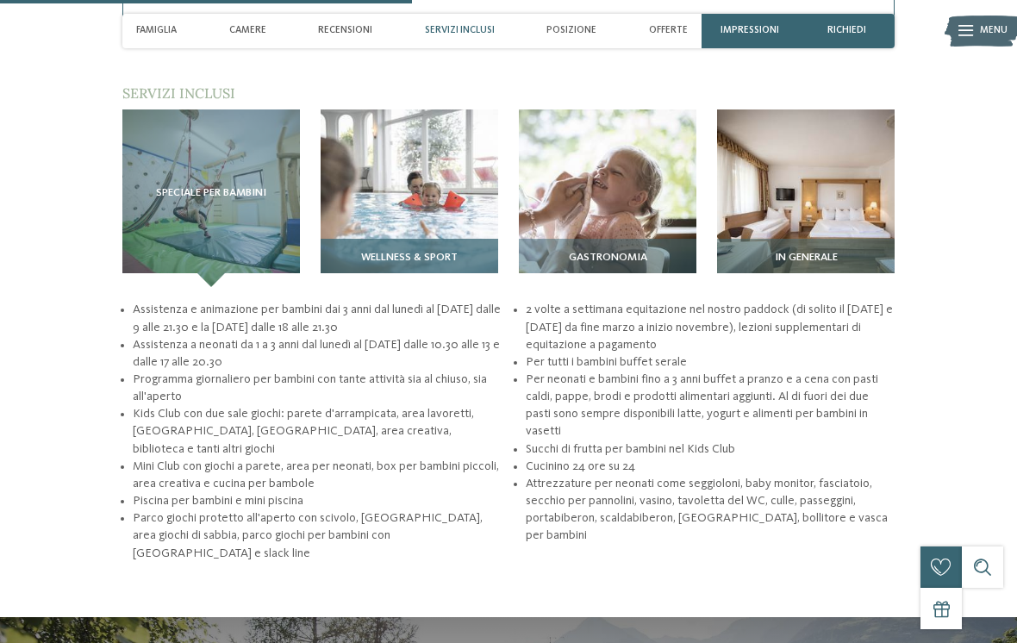
click at [489, 247] on div "Wellness & Sport" at bounding box center [408, 263] width 177 height 48
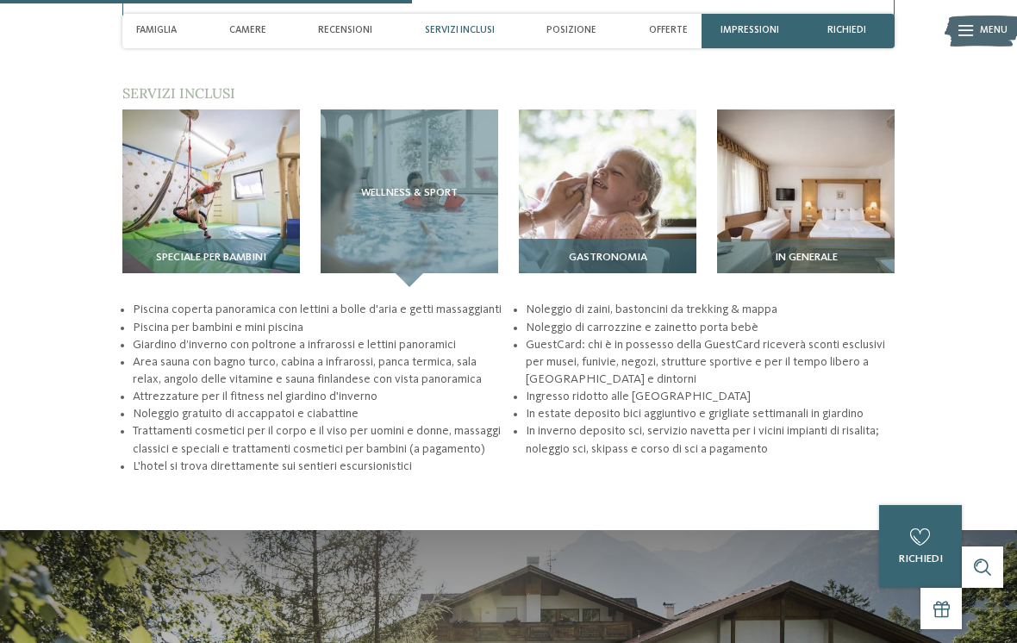
click at [607, 204] on img at bounding box center [607, 197] width 177 height 177
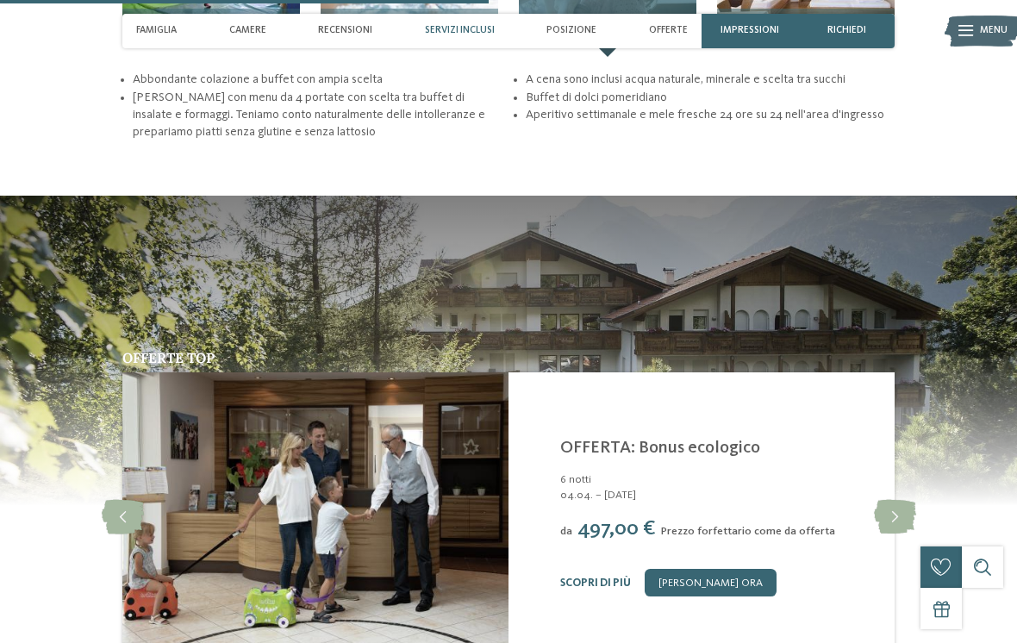
scroll to position [1897, 0]
